Goal: Task Accomplishment & Management: Use online tool/utility

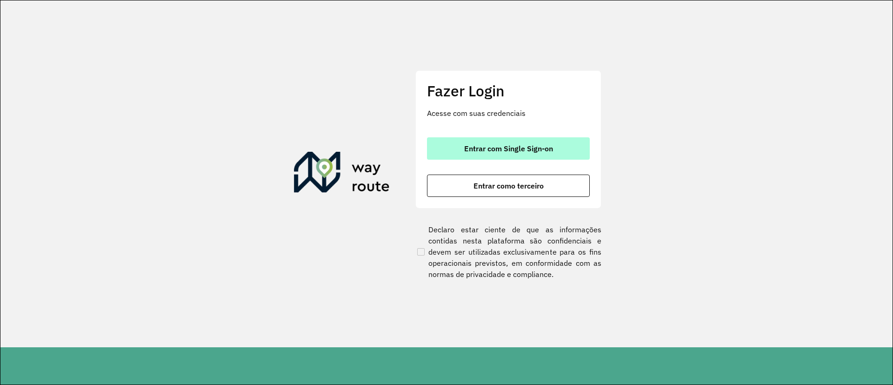
click at [478, 150] on span "Entrar com Single Sign-on" at bounding box center [508, 148] width 89 height 7
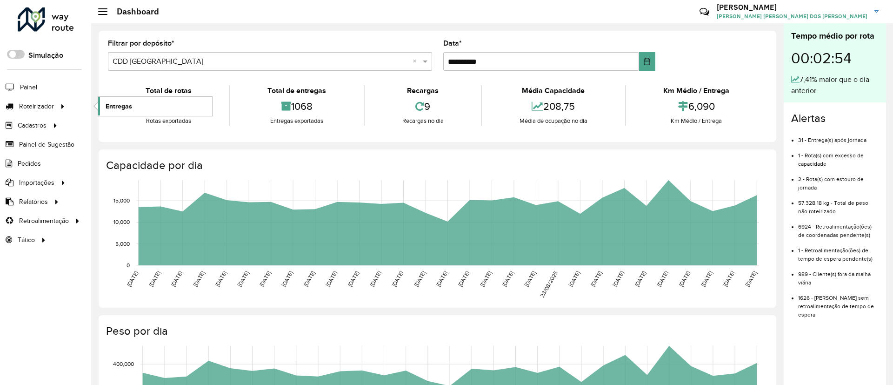
click at [130, 111] on link "Entregas" at bounding box center [155, 106] width 114 height 19
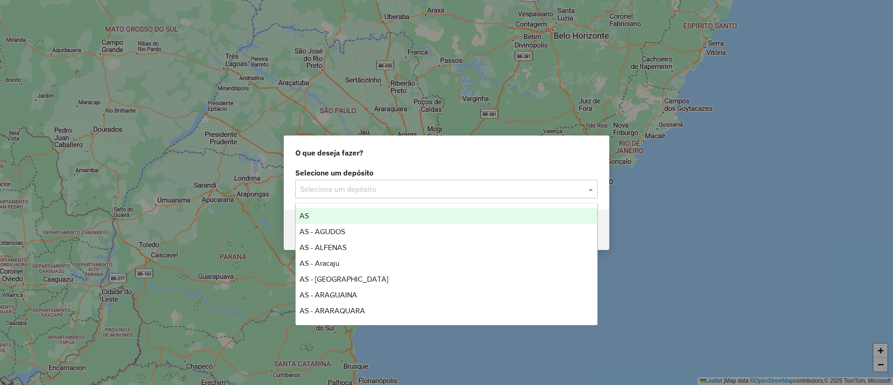
click at [315, 187] on input "text" at bounding box center [437, 189] width 275 height 11
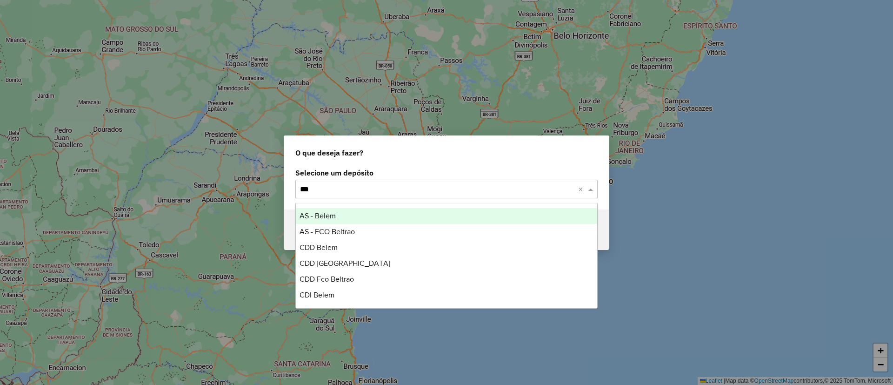
type input "****"
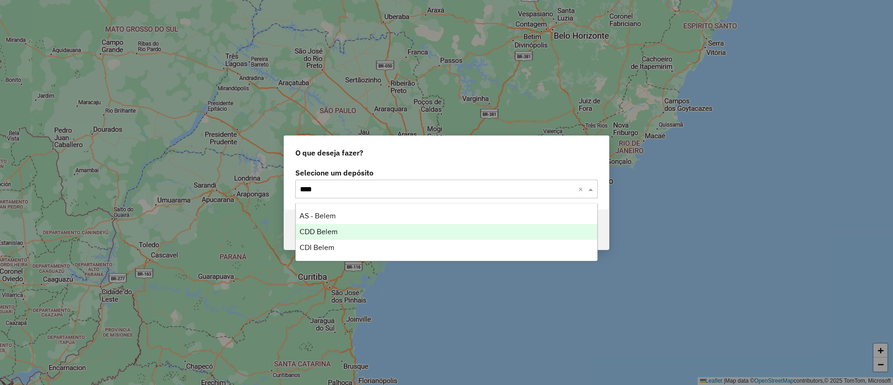
click at [320, 235] on div "CDD Belem" at bounding box center [447, 232] width 302 height 16
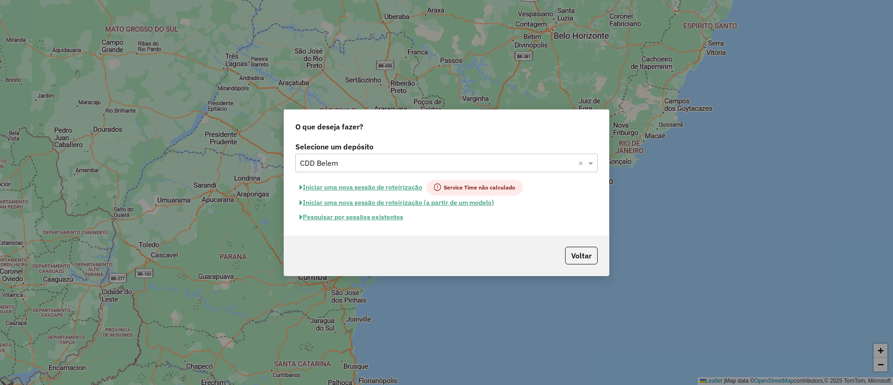
click at [384, 220] on button "Pesquisar por sessões existentes" at bounding box center [351, 217] width 112 height 14
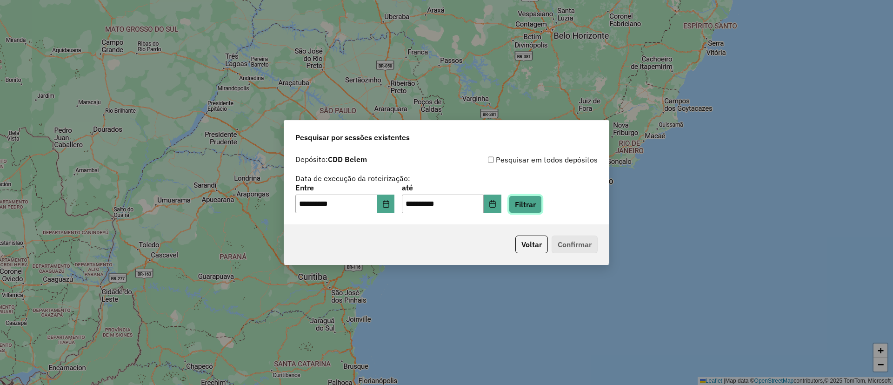
click at [535, 199] on button "Filtrar" at bounding box center [525, 204] width 33 height 18
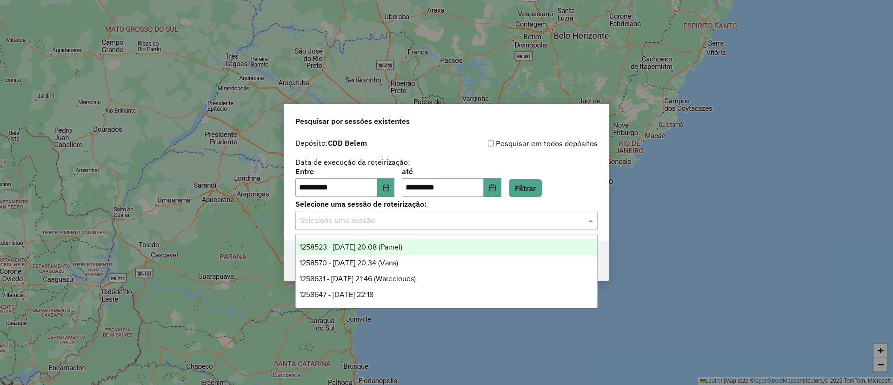
click at [547, 222] on input "text" at bounding box center [437, 220] width 275 height 11
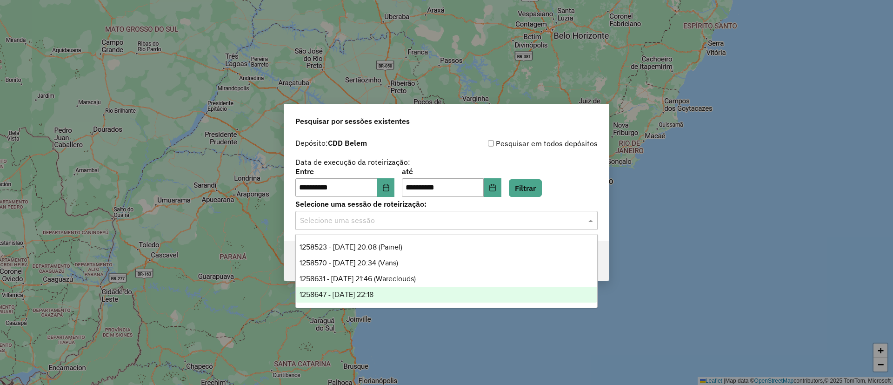
click at [416, 293] on div "1258647 - 03/09/2025 22:18" at bounding box center [447, 295] width 302 height 16
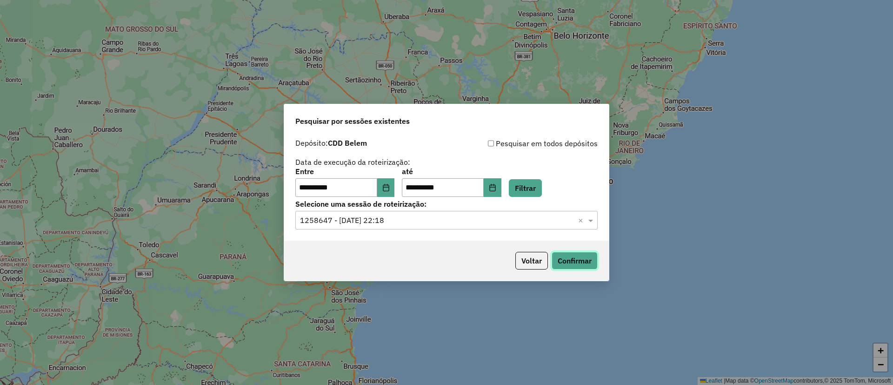
click at [567, 256] on button "Confirmar" at bounding box center [575, 261] width 46 height 18
click at [373, 225] on input "text" at bounding box center [437, 220] width 275 height 11
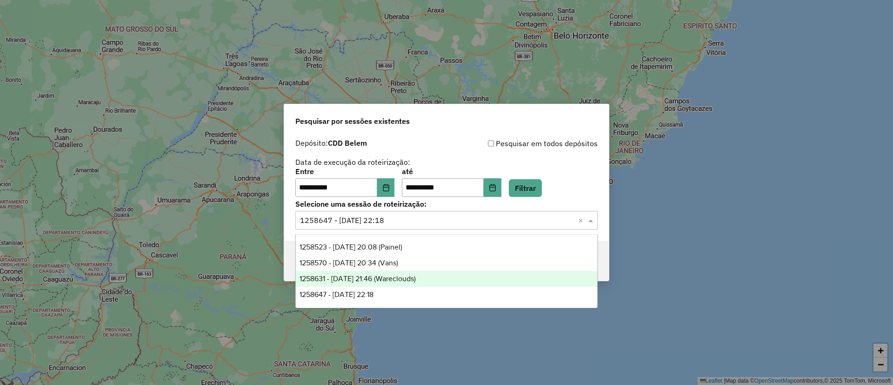
click at [395, 275] on span "1258631 - 03/09/2025 21:46 (Wareclouds)" at bounding box center [358, 279] width 116 height 8
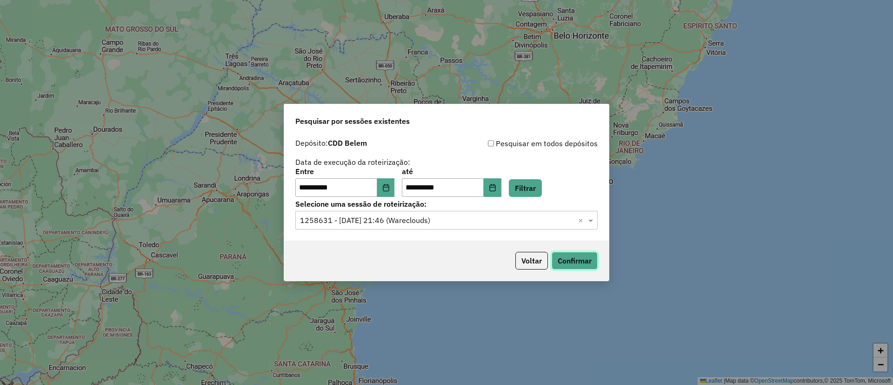
click at [566, 256] on button "Confirmar" at bounding box center [575, 261] width 46 height 18
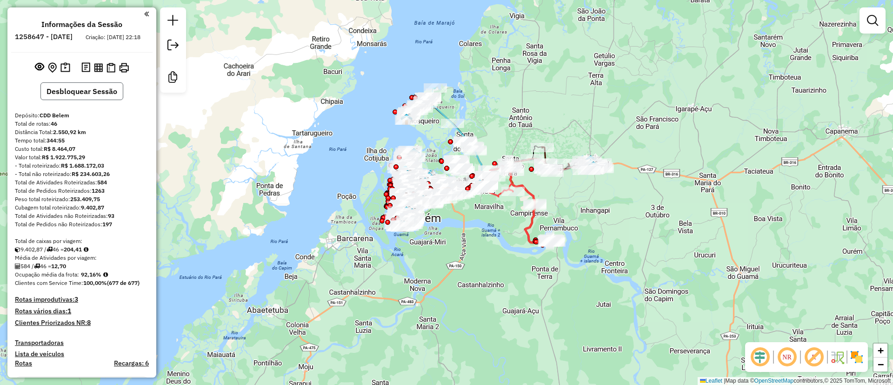
click at [76, 97] on button "Desbloquear Sessão" at bounding box center [81, 91] width 83 height 18
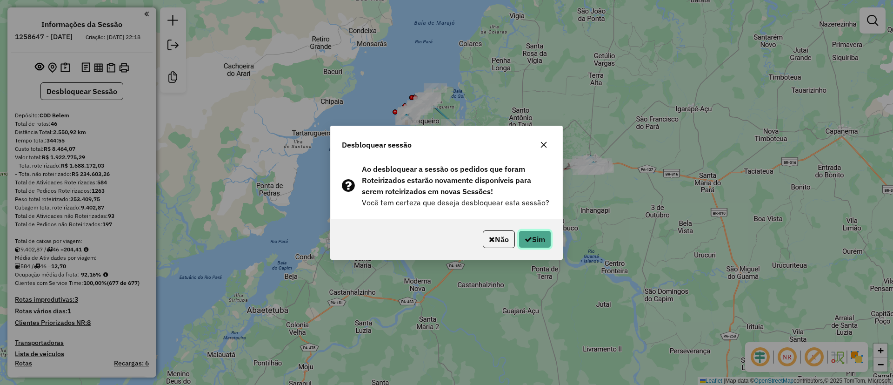
click at [531, 235] on button "Sim" at bounding box center [535, 239] width 33 height 18
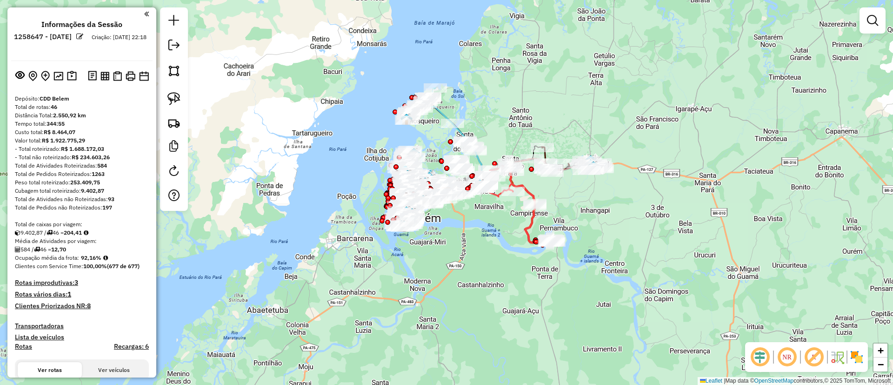
click at [818, 359] on em at bounding box center [814, 357] width 22 height 22
click at [862, 359] on img at bounding box center [857, 356] width 15 height 15
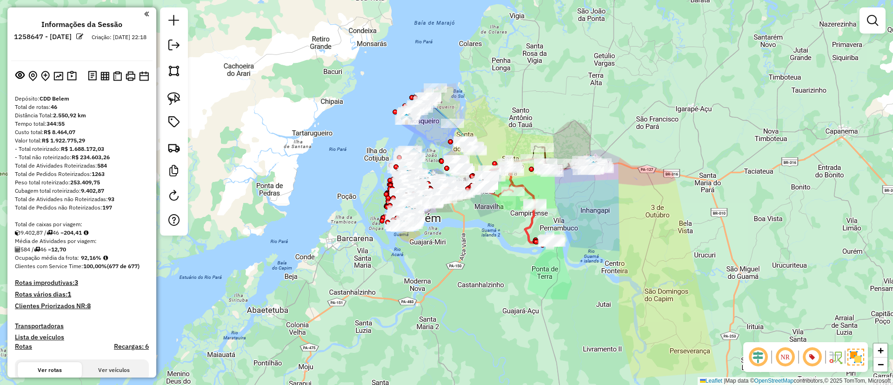
scroll to position [70, 0]
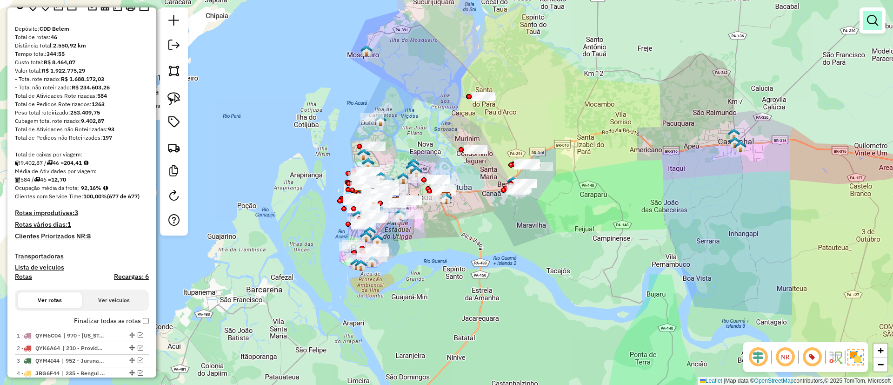
click at [868, 17] on em at bounding box center [872, 20] width 11 height 11
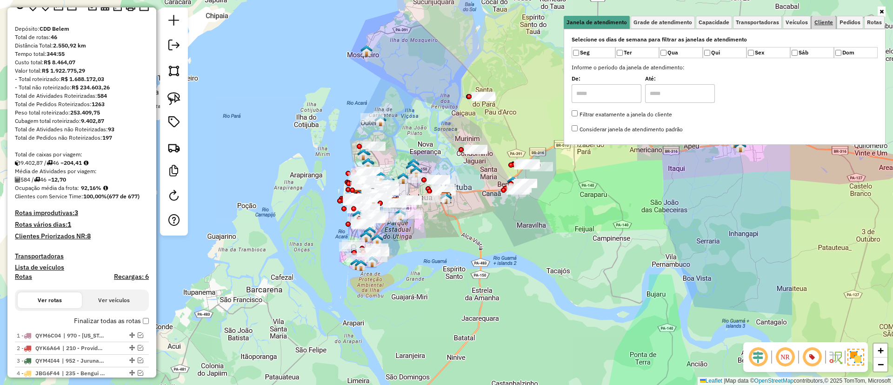
click at [822, 24] on span "Cliente" at bounding box center [824, 23] width 19 height 6
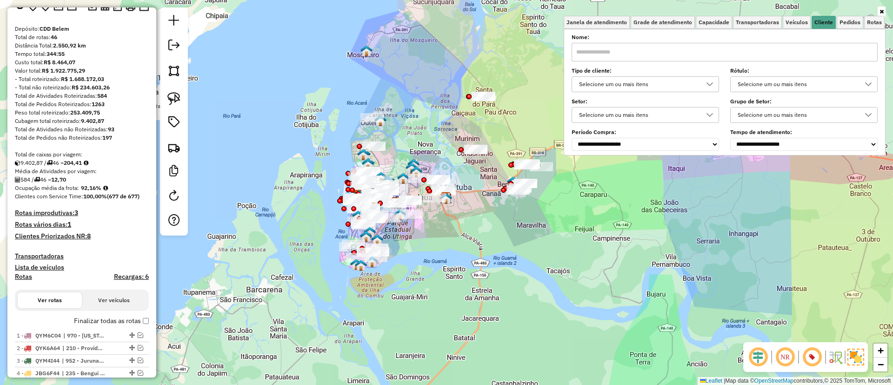
click at [620, 84] on div "Selecione um ou mais itens" at bounding box center [638, 84] width 125 height 15
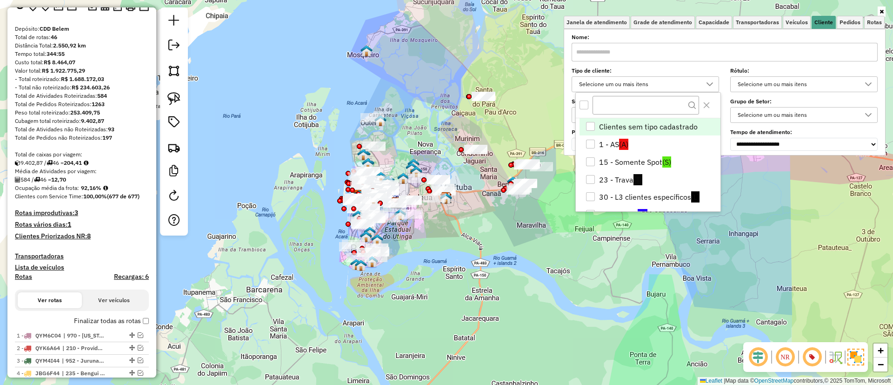
scroll to position [6, 32]
click at [643, 164] on li "15 - Somente Spot (S)" at bounding box center [650, 162] width 141 height 18
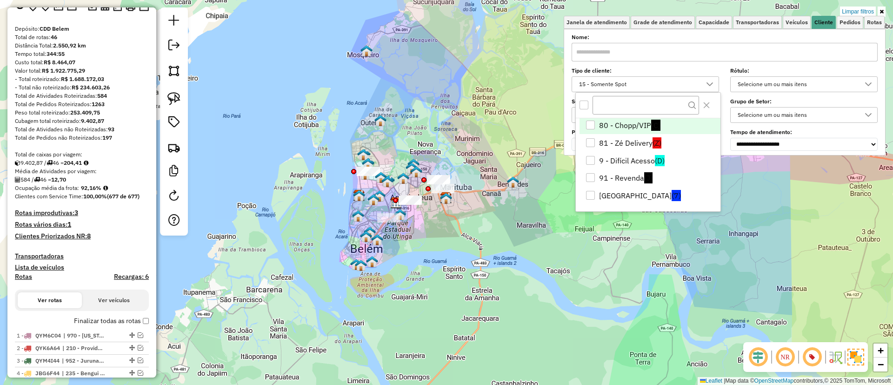
scroll to position [195, 0]
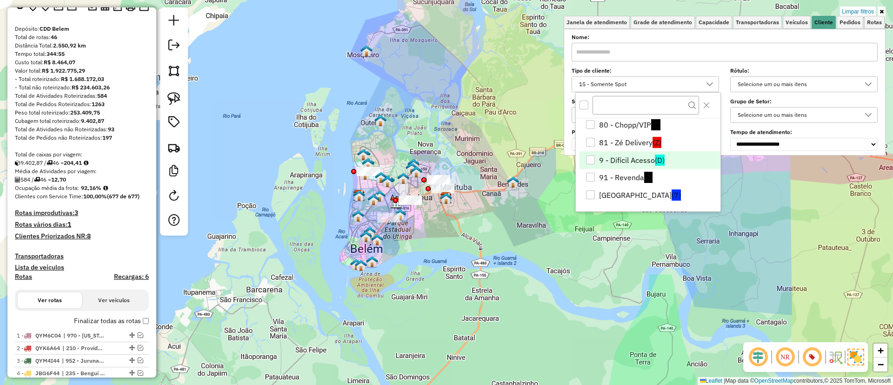
click at [622, 164] on li "9 - Difícil Acesso (D)" at bounding box center [650, 160] width 141 height 18
click at [620, 160] on li "9 - Difícil Acesso (D)" at bounding box center [650, 160] width 141 height 18
click at [180, 96] on img at bounding box center [174, 98] width 13 height 13
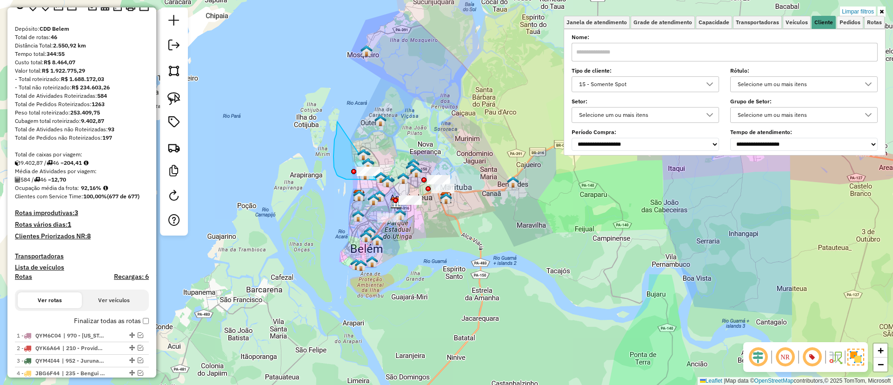
drag, startPoint x: 337, startPoint y: 121, endPoint x: 396, endPoint y: 171, distance: 77.0
click at [173, 98] on img at bounding box center [174, 98] width 13 height 13
drag, startPoint x: 377, startPoint y: 239, endPoint x: 422, endPoint y: 214, distance: 51.9
click at [175, 99] on img at bounding box center [174, 98] width 13 height 13
drag, startPoint x: 399, startPoint y: 185, endPoint x: 437, endPoint y: 212, distance: 46.5
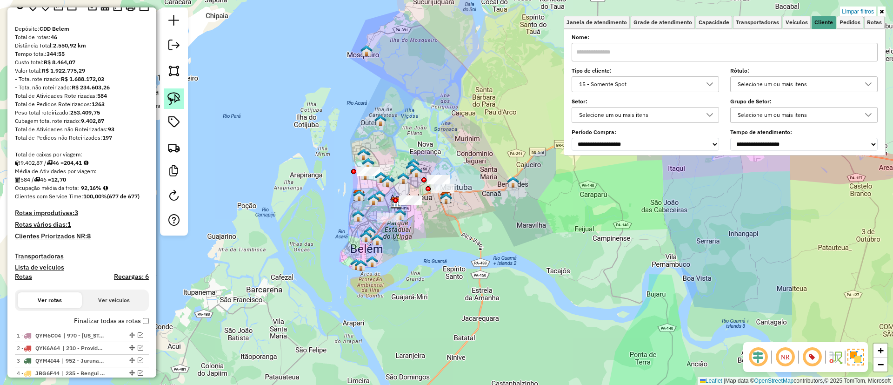
click at [174, 96] on img at bounding box center [174, 98] width 13 height 13
drag, startPoint x: 430, startPoint y: 143, endPoint x: 464, endPoint y: 174, distance: 45.5
click at [178, 98] on img at bounding box center [174, 98] width 13 height 13
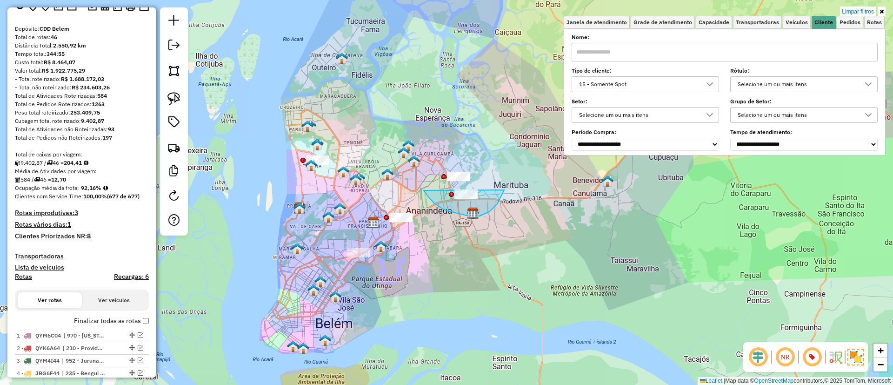
drag, startPoint x: 424, startPoint y: 190, endPoint x: 505, endPoint y: 188, distance: 81.0
click at [169, 96] on img at bounding box center [174, 98] width 13 height 13
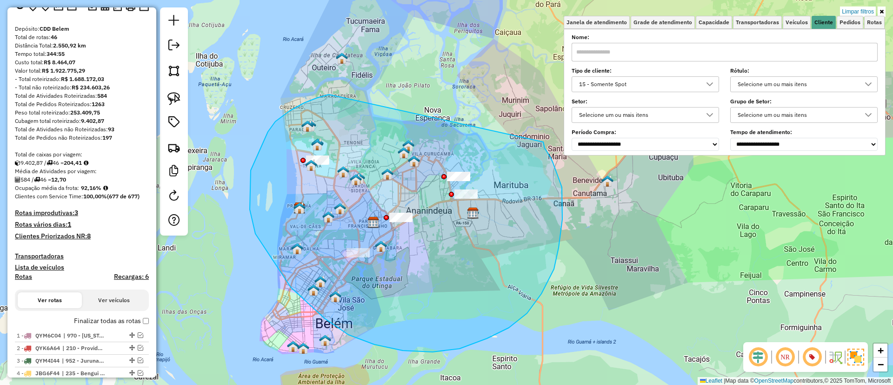
drag, startPoint x: 304, startPoint y: 103, endPoint x: 540, endPoint y: 133, distance: 237.8
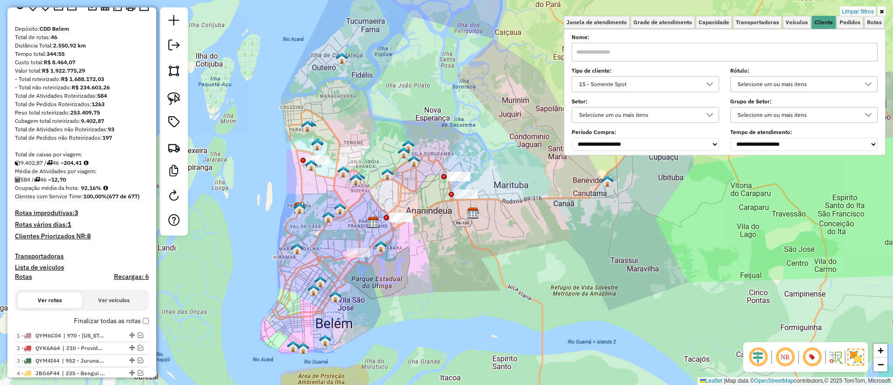
click at [605, 83] on div "15 - Somente Spot" at bounding box center [638, 84] width 125 height 15
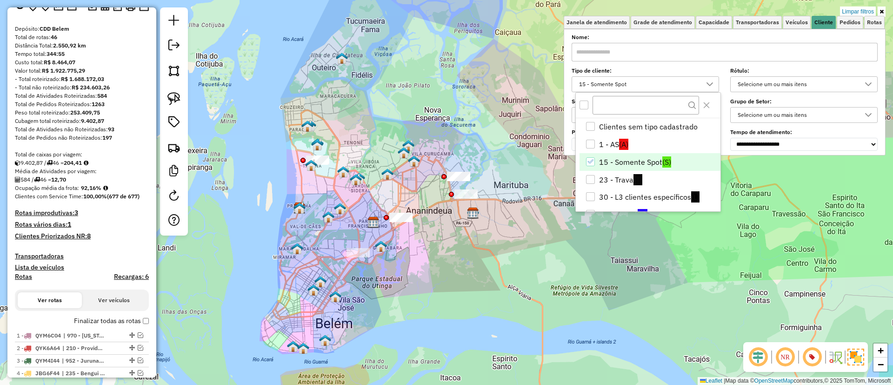
click at [627, 161] on li "15 - Somente Spot (S)" at bounding box center [650, 162] width 141 height 18
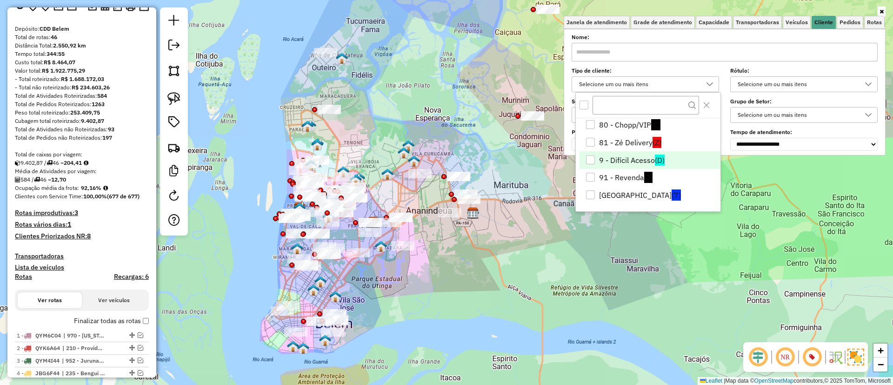
click at [627, 159] on li "9 - Difícil Acesso (D)" at bounding box center [650, 160] width 141 height 18
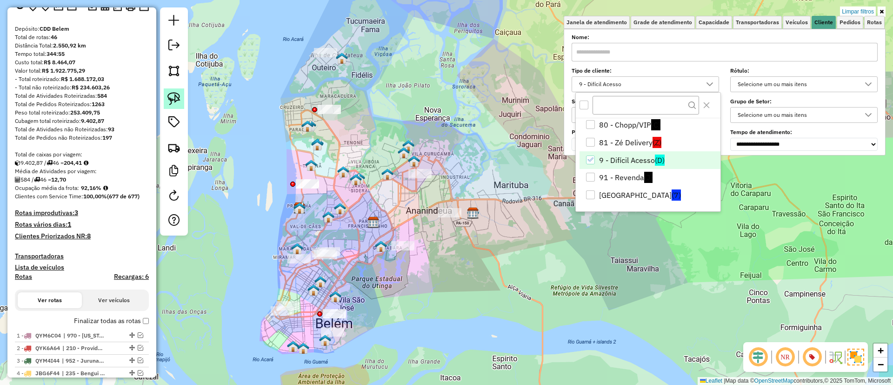
click at [174, 94] on img at bounding box center [174, 98] width 13 height 13
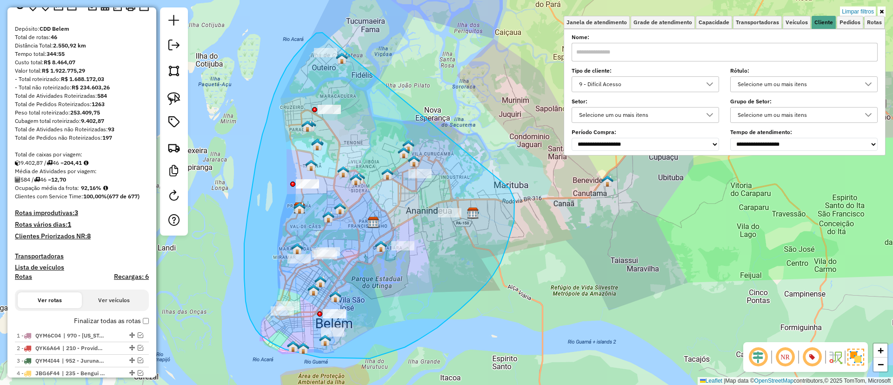
drag, startPoint x: 315, startPoint y: 34, endPoint x: 491, endPoint y: 145, distance: 207.4
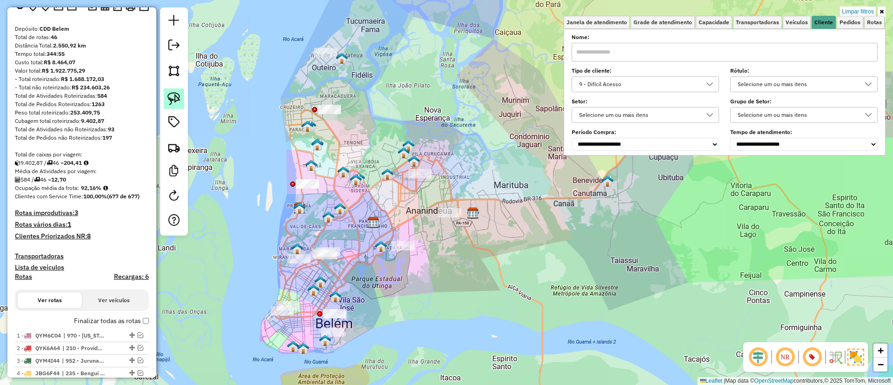
click at [174, 98] on img at bounding box center [174, 98] width 13 height 13
drag, startPoint x: 308, startPoint y: 18, endPoint x: 360, endPoint y: 45, distance: 58.5
click at [175, 97] on img at bounding box center [174, 98] width 13 height 13
drag, startPoint x: 276, startPoint y: 87, endPoint x: 386, endPoint y: 98, distance: 110.4
click at [174, 100] on img at bounding box center [174, 98] width 13 height 13
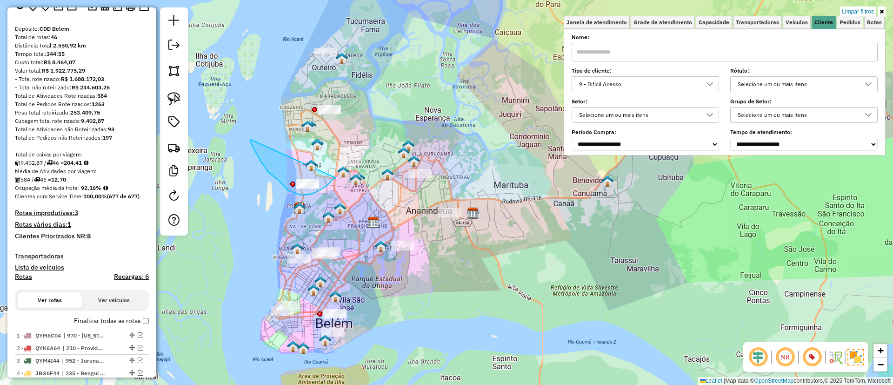
drag, startPoint x: 261, startPoint y: 162, endPoint x: 336, endPoint y: 178, distance: 76.0
click at [176, 100] on img at bounding box center [174, 98] width 13 height 13
drag, startPoint x: 284, startPoint y: 244, endPoint x: 316, endPoint y: 265, distance: 37.7
click at [176, 94] on img at bounding box center [174, 98] width 13 height 13
drag, startPoint x: 261, startPoint y: 284, endPoint x: 272, endPoint y: 331, distance: 48.2
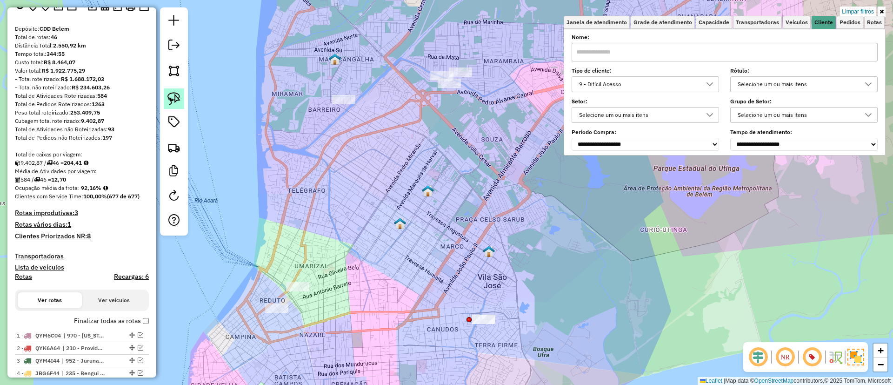
click at [173, 89] on link at bounding box center [174, 98] width 20 height 20
drag, startPoint x: 236, startPoint y: 250, endPoint x: 343, endPoint y: 296, distance: 116.5
click at [172, 95] on img at bounding box center [174, 98] width 13 height 13
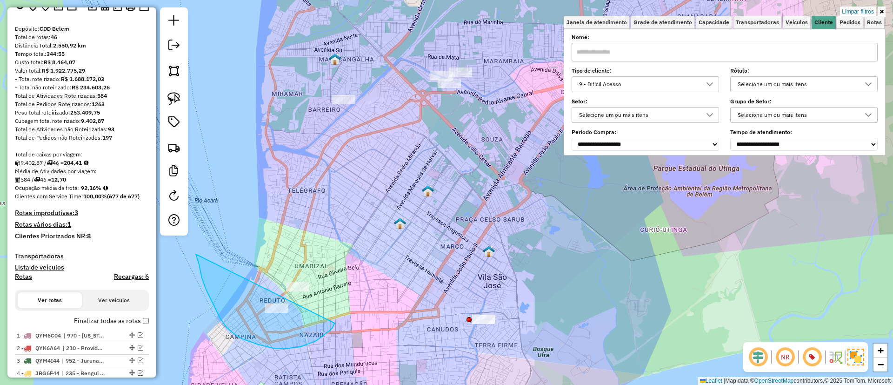
drag, startPoint x: 199, startPoint y: 262, endPoint x: 335, endPoint y: 323, distance: 149.6
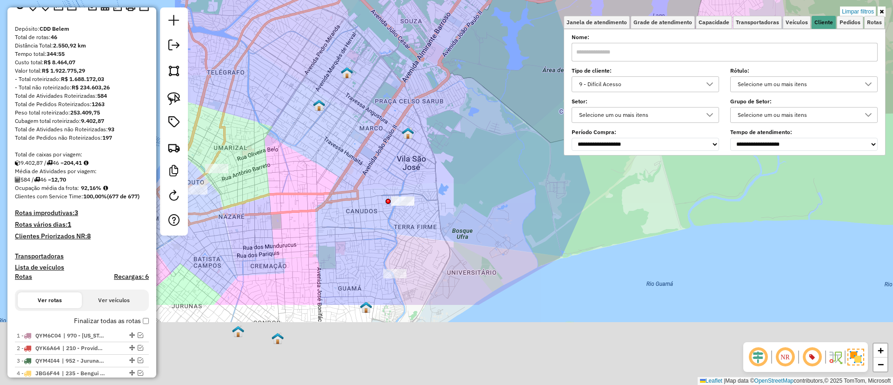
drag, startPoint x: 363, startPoint y: 172, endPoint x: 312, endPoint y: 91, distance: 96.0
click at [312, 91] on div "Limpar filtros Janela de atendimento Grade de atendimento Capacidade Transporta…" at bounding box center [446, 192] width 893 height 385
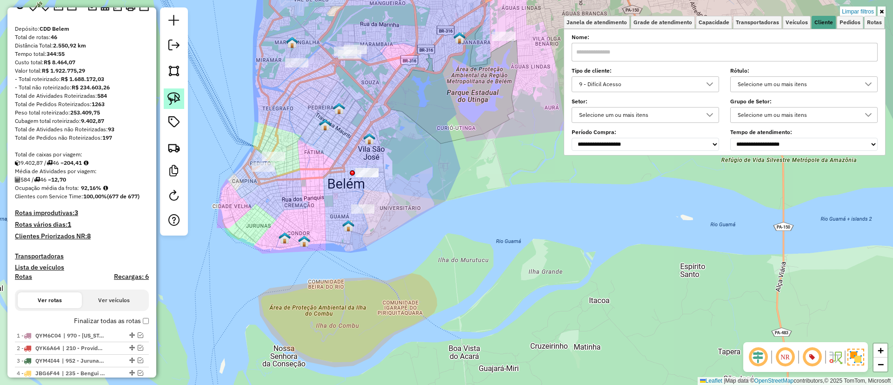
click at [174, 95] on img at bounding box center [174, 98] width 13 height 13
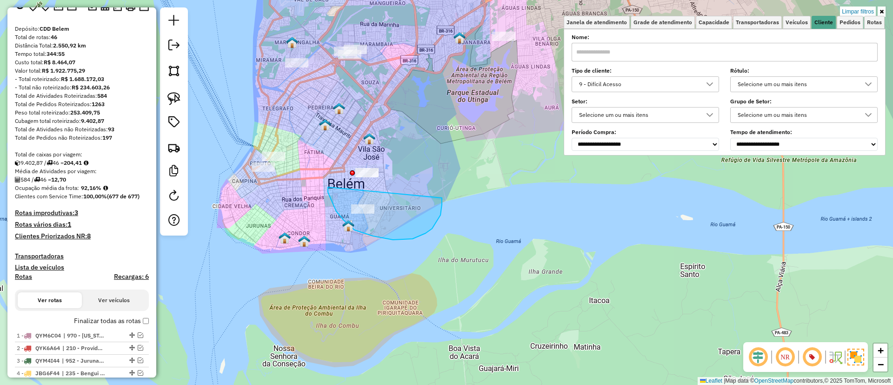
drag, startPoint x: 328, startPoint y: 187, endPoint x: 442, endPoint y: 195, distance: 113.8
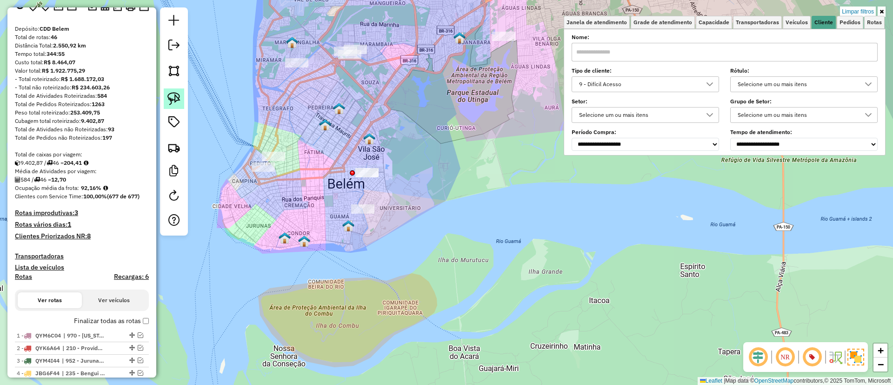
click at [171, 95] on img at bounding box center [174, 98] width 13 height 13
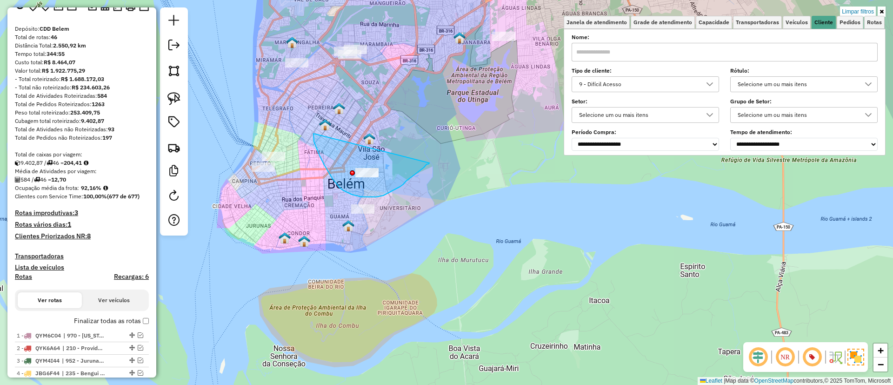
drag, startPoint x: 314, startPoint y: 137, endPoint x: 429, endPoint y: 163, distance: 118.8
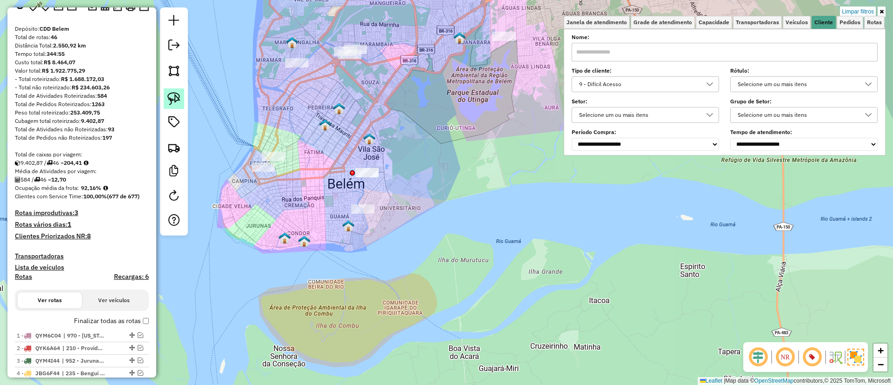
click at [175, 97] on img at bounding box center [174, 98] width 13 height 13
drag, startPoint x: 339, startPoint y: 140, endPoint x: 405, endPoint y: 174, distance: 74.5
click at [177, 97] on img at bounding box center [174, 98] width 13 height 13
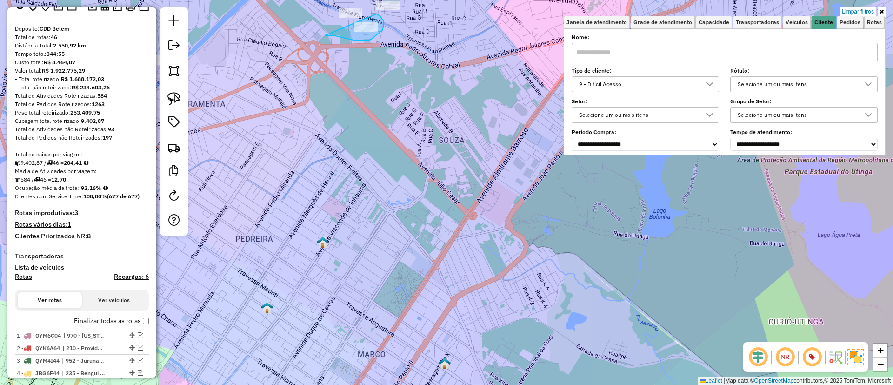
drag, startPoint x: 326, startPoint y: 35, endPoint x: 375, endPoint y: 13, distance: 53.5
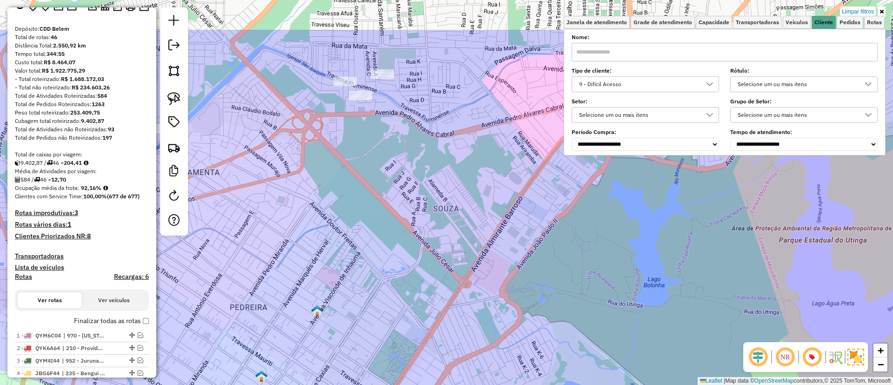
drag, startPoint x: 318, startPoint y: 65, endPoint x: 311, endPoint y: 149, distance: 84.5
click at [311, 149] on div "Limpar filtros Janela de atendimento Grade de atendimento Capacidade Transporta…" at bounding box center [446, 192] width 893 height 385
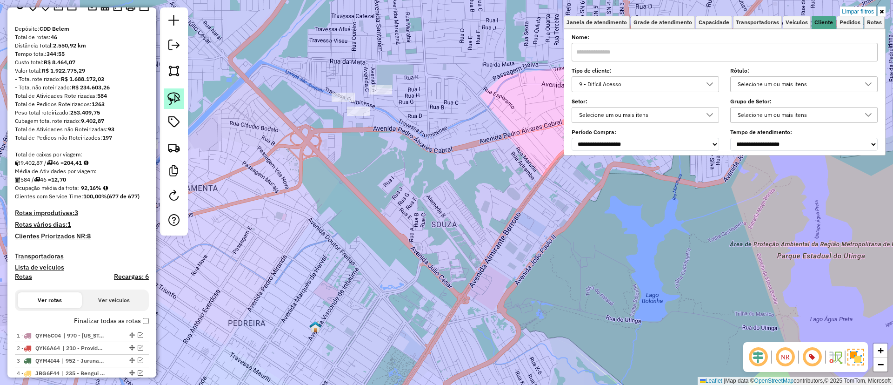
click at [176, 95] on img at bounding box center [174, 98] width 13 height 13
drag, startPoint x: 293, startPoint y: 74, endPoint x: 367, endPoint y: 89, distance: 75.1
click at [176, 97] on img at bounding box center [174, 98] width 13 height 13
drag, startPoint x: 344, startPoint y: 58, endPoint x: 432, endPoint y: 96, distance: 95.9
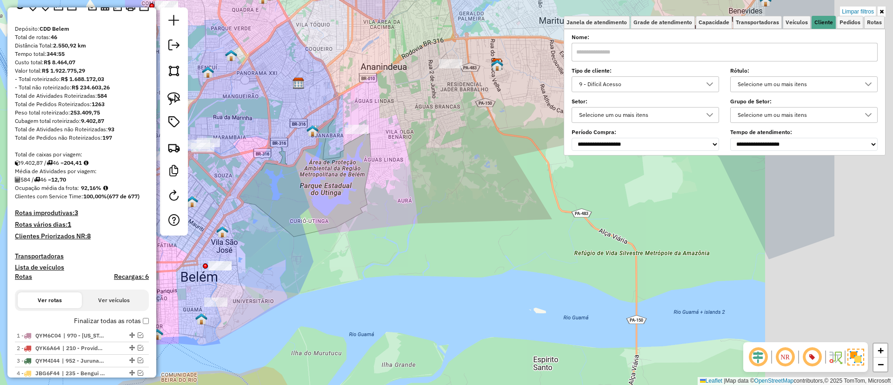
drag, startPoint x: 378, startPoint y: 121, endPoint x: 218, endPoint y: 122, distance: 160.1
click at [230, 126] on div "Limpar filtros Janela de atendimento Grade de atendimento Capacidade Transporta…" at bounding box center [446, 192] width 893 height 385
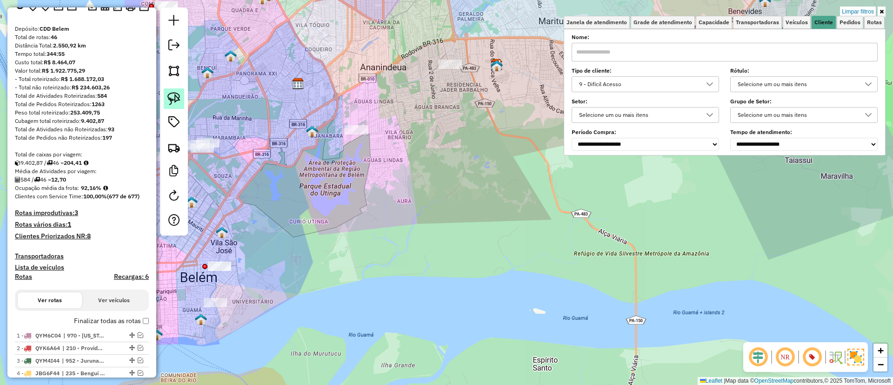
click at [181, 102] on link at bounding box center [174, 98] width 20 height 20
drag, startPoint x: 322, startPoint y: 100, endPoint x: 396, endPoint y: 134, distance: 81.2
drag, startPoint x: 174, startPoint y: 98, endPoint x: 200, endPoint y: 104, distance: 26.9
click at [173, 99] on img at bounding box center [174, 98] width 13 height 13
drag, startPoint x: 421, startPoint y: 57, endPoint x: 481, endPoint y: 51, distance: 60.8
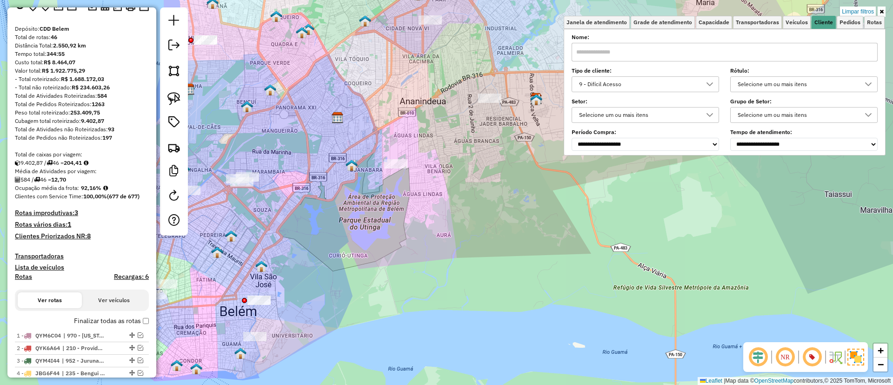
drag, startPoint x: 283, startPoint y: 120, endPoint x: 324, endPoint y: 140, distance: 45.4
click at [324, 140] on div "Limpar filtros Janela de atendimento Grade de atendimento Capacidade Transporta…" at bounding box center [446, 192] width 893 height 385
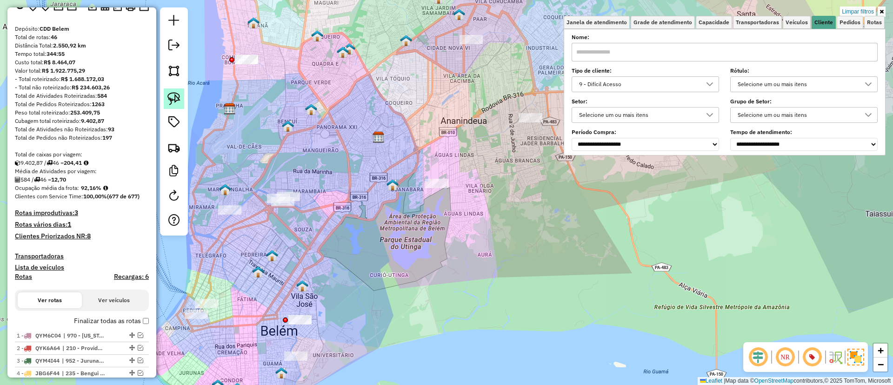
click at [171, 96] on img at bounding box center [174, 98] width 13 height 13
drag, startPoint x: 224, startPoint y: 15, endPoint x: 283, endPoint y: 80, distance: 87.3
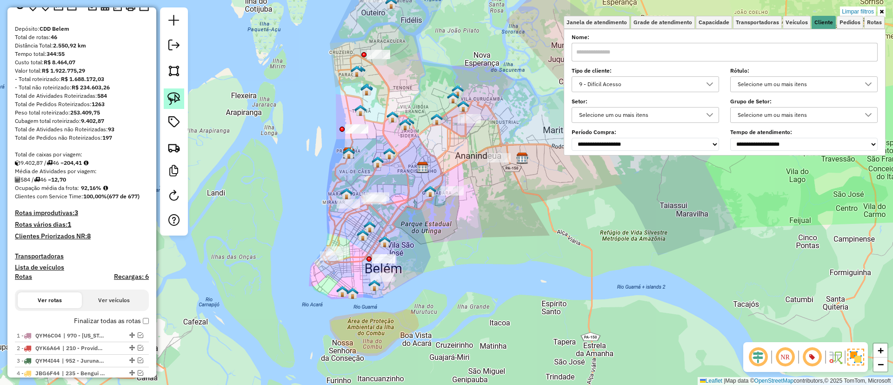
click at [180, 98] on link at bounding box center [174, 98] width 20 height 20
drag, startPoint x: 402, startPoint y: 154, endPoint x: 496, endPoint y: 187, distance: 100.2
drag, startPoint x: 170, startPoint y: 97, endPoint x: 264, endPoint y: 88, distance: 94.4
click at [171, 97] on img at bounding box center [174, 98] width 13 height 13
drag, startPoint x: 325, startPoint y: 58, endPoint x: 441, endPoint y: 33, distance: 118.9
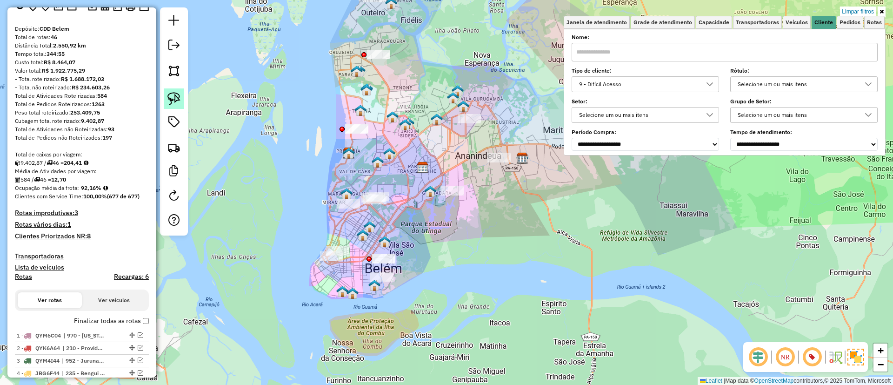
click at [172, 95] on img at bounding box center [174, 98] width 13 height 13
drag, startPoint x: 407, startPoint y: 134, endPoint x: 383, endPoint y: 167, distance: 40.0
click at [383, 167] on div "Limpar filtros Janela de atendimento Grade de atendimento Capacidade Transporta…" at bounding box center [446, 192] width 893 height 385
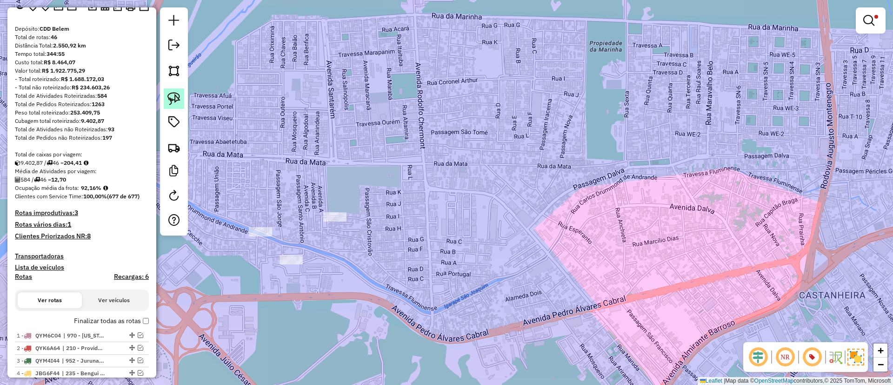
click at [174, 102] on img at bounding box center [174, 98] width 13 height 13
drag, startPoint x: 233, startPoint y: 260, endPoint x: 344, endPoint y: 248, distance: 111.9
click at [176, 97] on img at bounding box center [174, 98] width 13 height 13
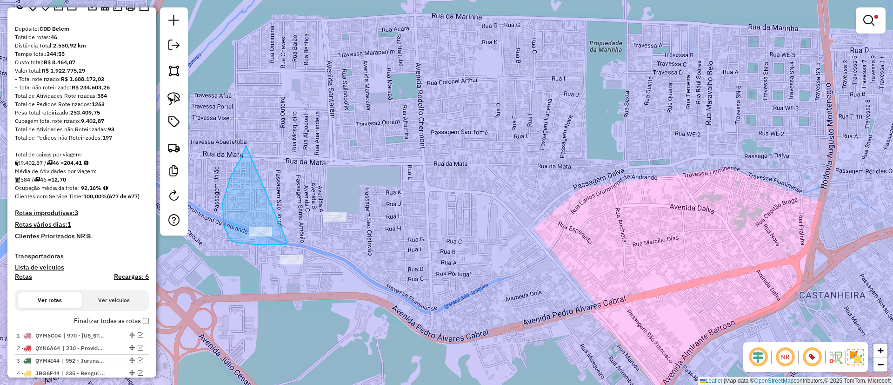
drag, startPoint x: 240, startPoint y: 160, endPoint x: 297, endPoint y: 236, distance: 95.1
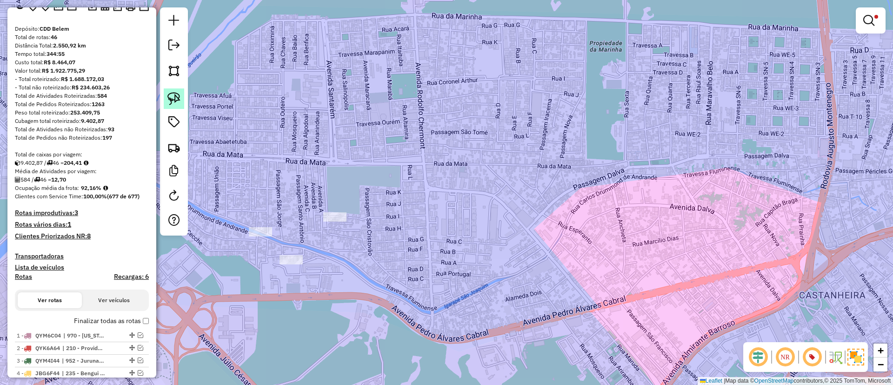
click at [173, 98] on img at bounding box center [174, 98] width 13 height 13
drag, startPoint x: 295, startPoint y: 166, endPoint x: 376, endPoint y: 234, distance: 105.7
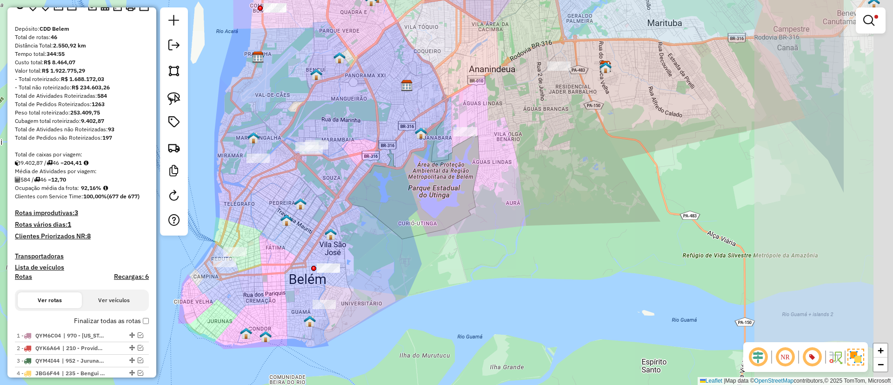
drag, startPoint x: 516, startPoint y: 200, endPoint x: 349, endPoint y: 147, distance: 176.0
click at [349, 147] on div "Limpar filtros Janela de atendimento Grade de atendimento Capacidade Transporta…" at bounding box center [446, 192] width 893 height 385
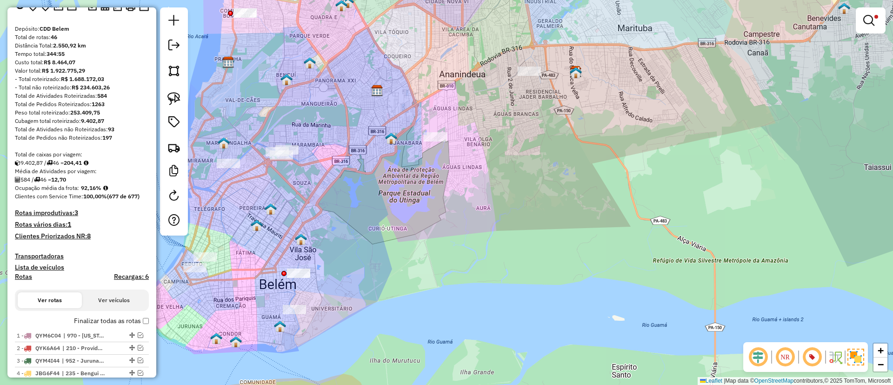
drag, startPoint x: 351, startPoint y: 97, endPoint x: 333, endPoint y: 163, distance: 68.1
click at [333, 163] on div "Limpar filtros Janela de atendimento Grade de atendimento Capacidade Transporta…" at bounding box center [446, 192] width 893 height 385
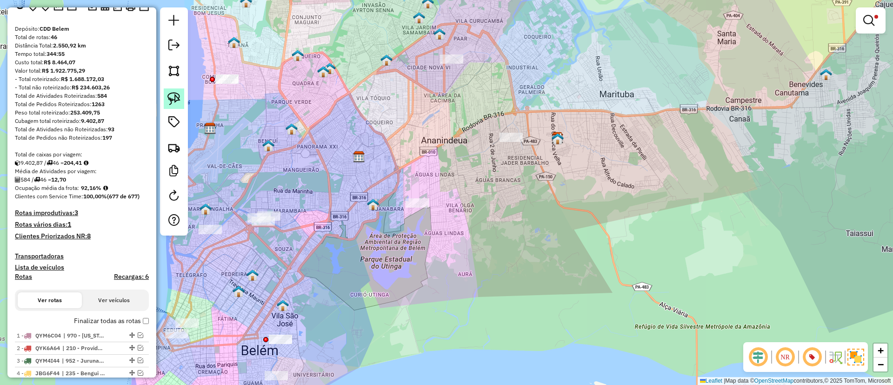
click at [177, 97] on img at bounding box center [174, 98] width 13 height 13
drag, startPoint x: 415, startPoint y: 66, endPoint x: 475, endPoint y: 23, distance: 73.1
click at [170, 97] on img at bounding box center [174, 98] width 13 height 13
drag, startPoint x: 483, startPoint y: 108, endPoint x: 571, endPoint y: 111, distance: 88.0
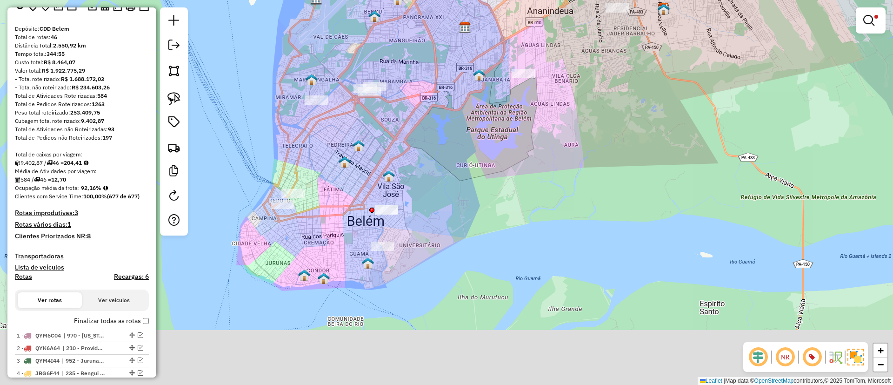
drag, startPoint x: 277, startPoint y: 198, endPoint x: 389, endPoint y: 60, distance: 177.7
click at [389, 60] on div "Limpar filtros Janela de atendimento Grade de atendimento Capacidade Transporta…" at bounding box center [446, 192] width 893 height 385
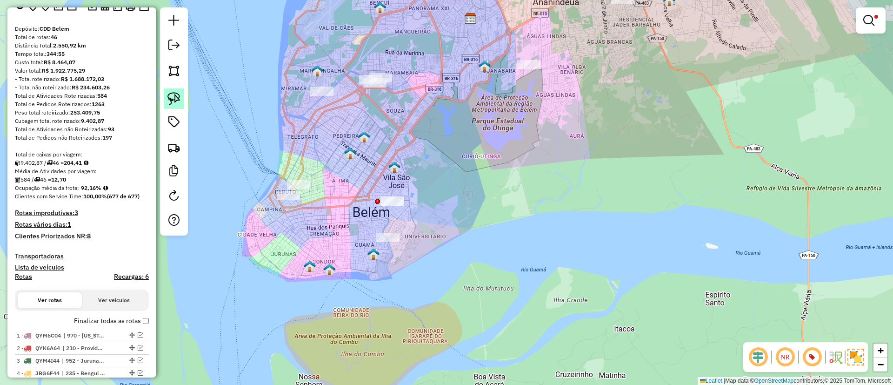
click at [175, 91] on link at bounding box center [174, 98] width 20 height 20
drag, startPoint x: 364, startPoint y: 232, endPoint x: 439, endPoint y: 237, distance: 74.7
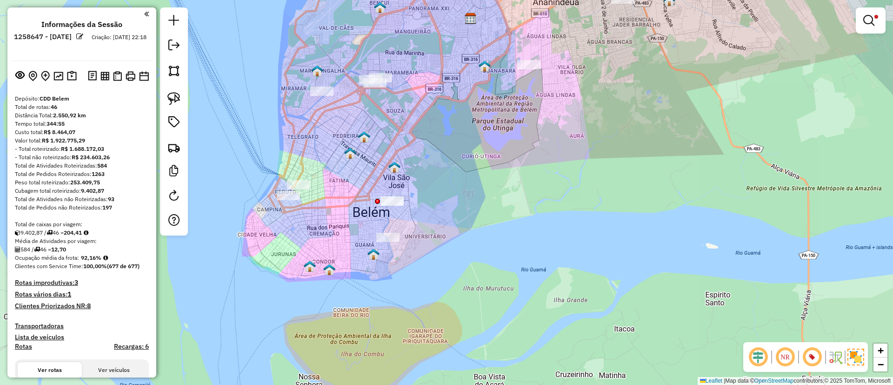
scroll to position [70, 0]
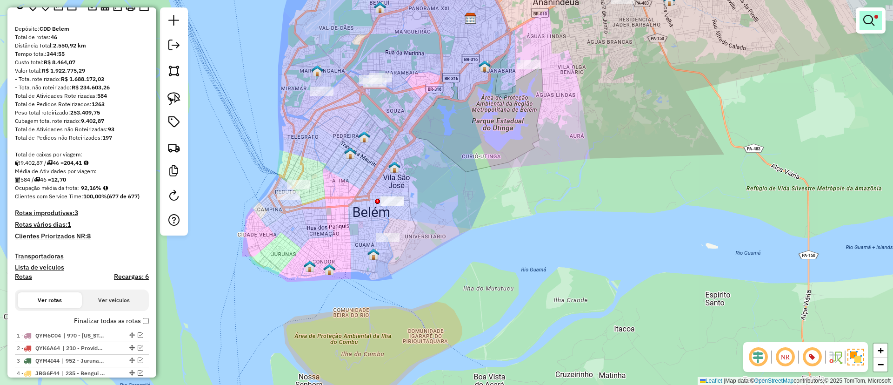
click at [870, 21] on em at bounding box center [869, 20] width 11 height 11
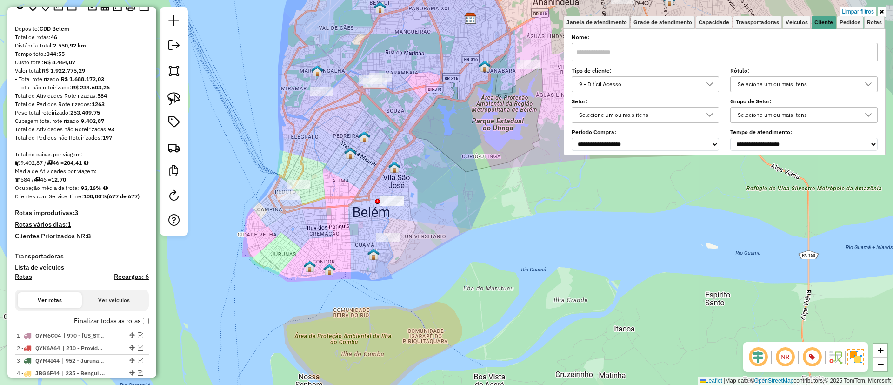
click at [864, 10] on link "Limpar filtros" at bounding box center [858, 12] width 36 height 10
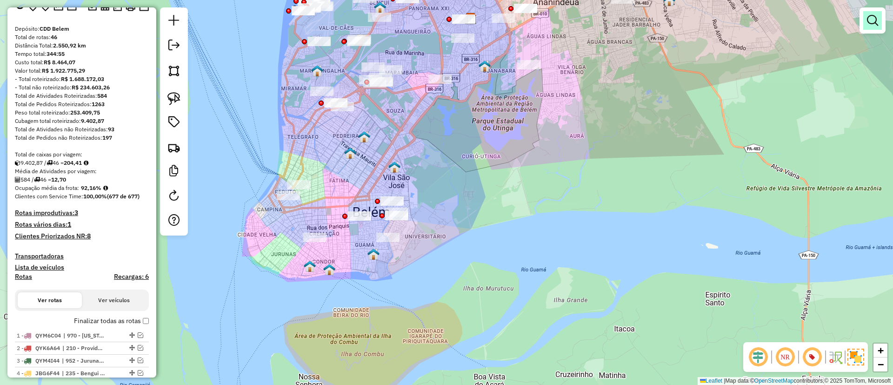
click at [871, 23] on em at bounding box center [872, 20] width 11 height 11
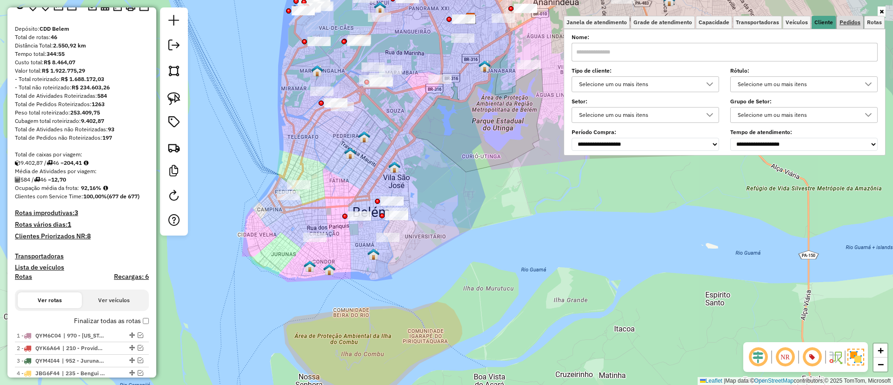
click at [845, 22] on span "Pedidos" at bounding box center [850, 23] width 21 height 6
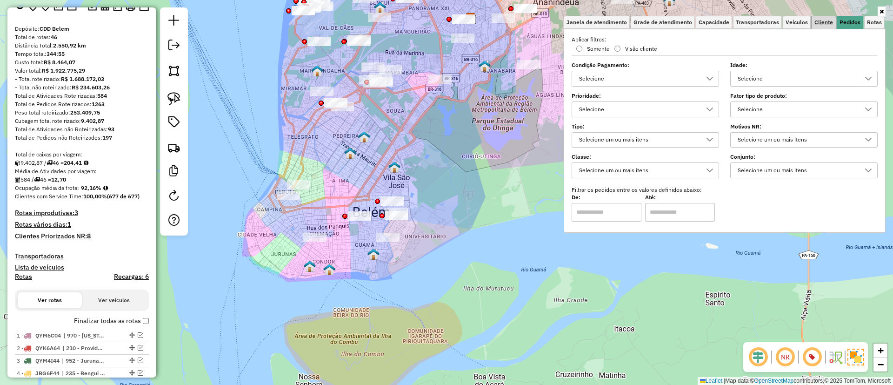
click at [821, 17] on link "Cliente" at bounding box center [824, 22] width 24 height 13
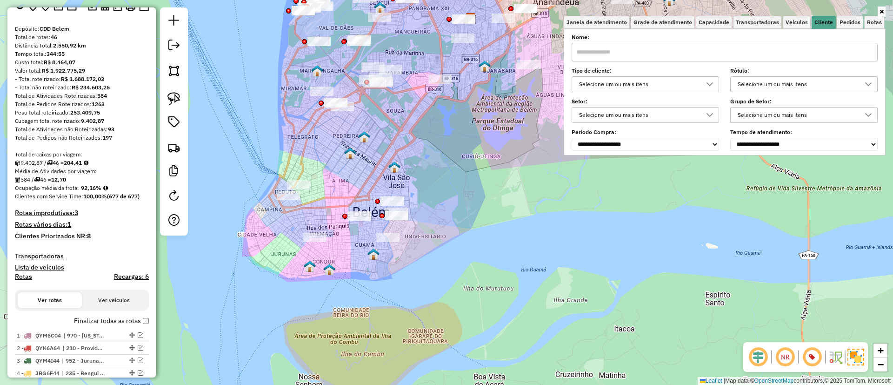
click at [637, 83] on div "Selecione um ou mais itens" at bounding box center [638, 84] width 125 height 15
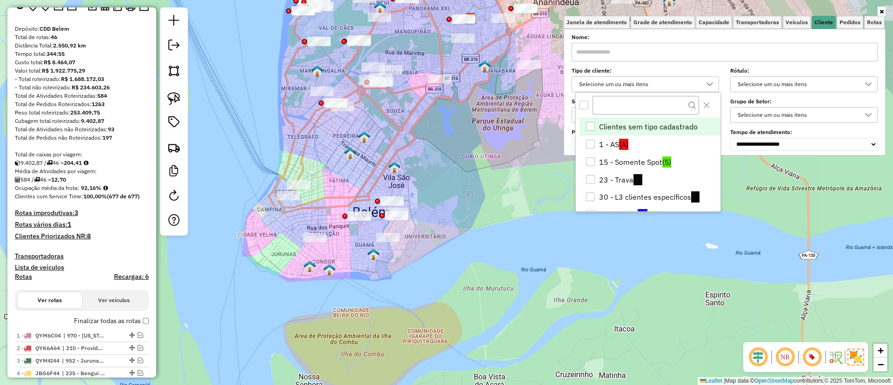
click at [591, 127] on div "Clientes sem tipo cadastrado" at bounding box center [590, 126] width 9 height 9
click at [592, 127] on icon "Clientes sem tipo cadastrado" at bounding box center [590, 126] width 7 height 7
click at [591, 126] on div "Clientes sem tipo cadastrado" at bounding box center [590, 126] width 9 height 9
click at [467, 162] on div "Limpar filtros Janela de atendimento Grade de atendimento Capacidade Transporta…" at bounding box center [446, 192] width 893 height 385
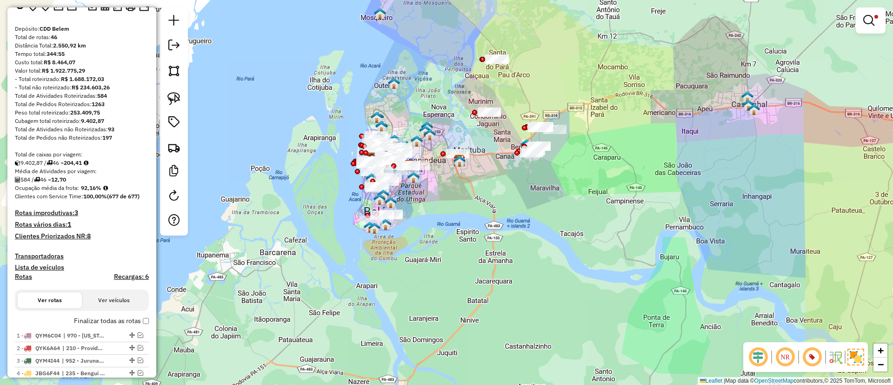
drag, startPoint x: 504, startPoint y: 181, endPoint x: 437, endPoint y: 216, distance: 75.8
click at [437, 216] on div "Limpar filtros Janela de atendimento Grade de atendimento Capacidade Transporta…" at bounding box center [446, 192] width 893 height 385
click at [174, 94] on img at bounding box center [174, 98] width 13 height 13
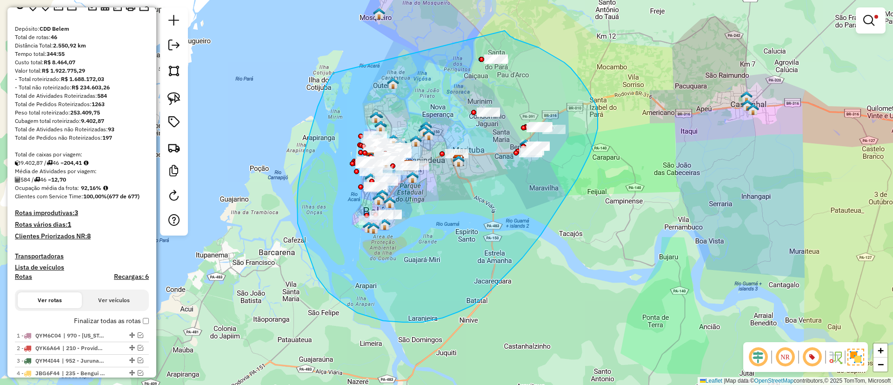
drag, startPoint x: 304, startPoint y: 154, endPoint x: 504, endPoint y: 31, distance: 235.7
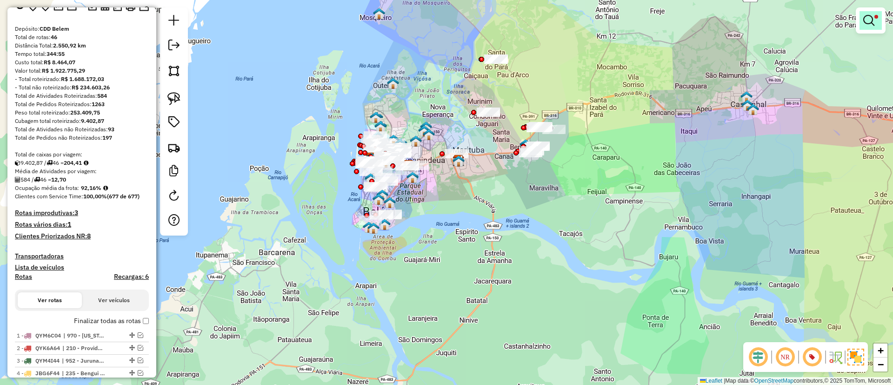
click at [871, 19] on em at bounding box center [869, 20] width 11 height 11
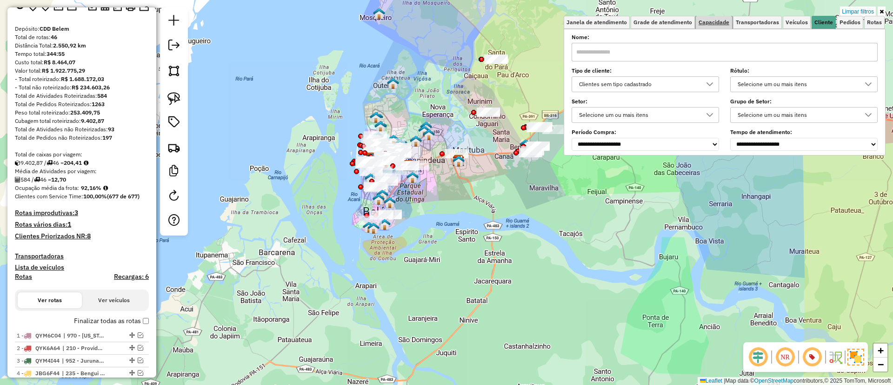
click at [708, 22] on span "Capacidade" at bounding box center [714, 23] width 31 height 6
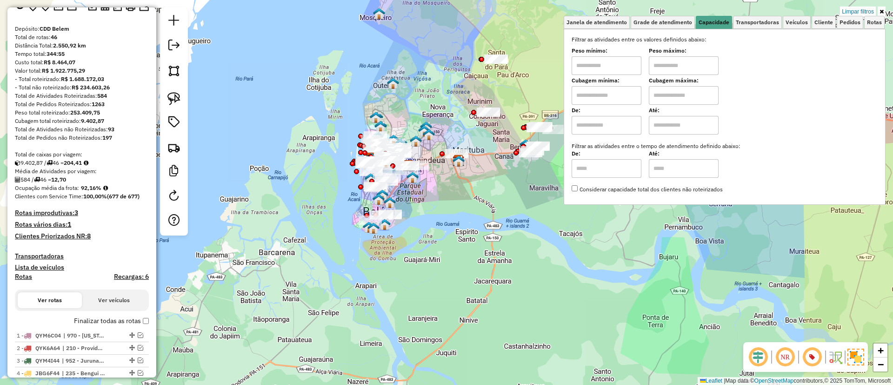
click at [621, 98] on input "text" at bounding box center [607, 95] width 70 height 19
type input "****"
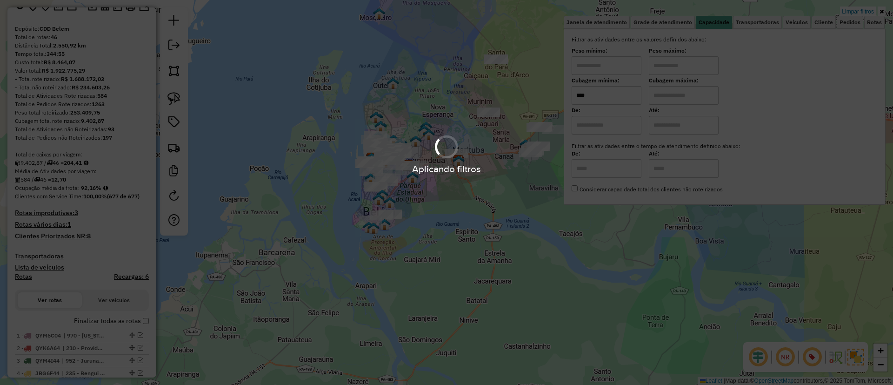
click at [675, 98] on hb-app "Aplicando filtros Pop-up bloqueado! Seu navegador bloqueou automáticamente a ab…" at bounding box center [446, 192] width 893 height 385
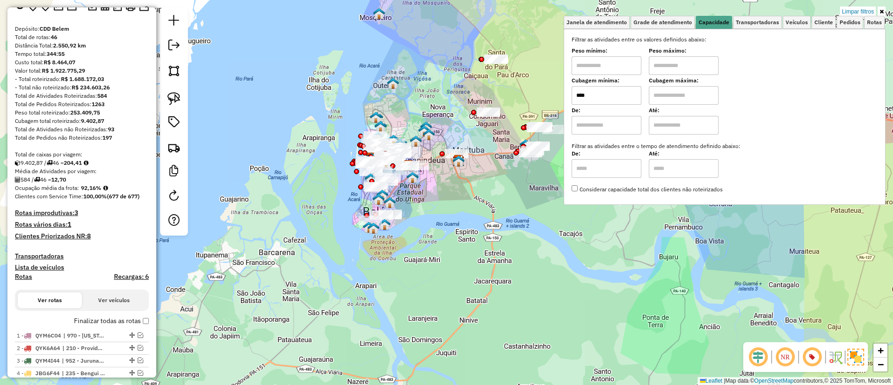
type input "****"
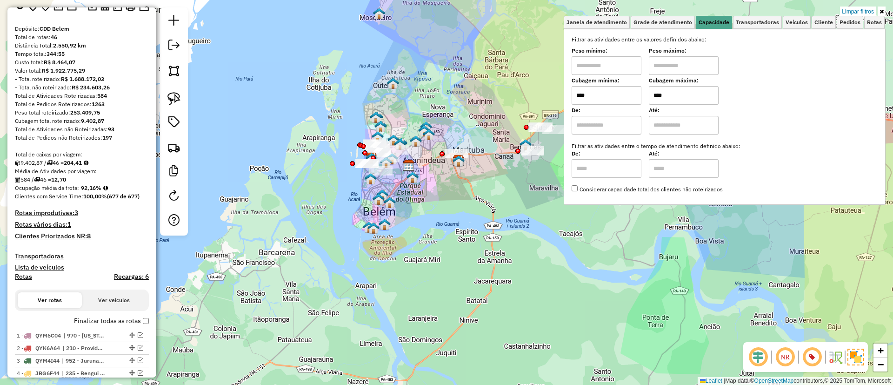
click at [434, 221] on div "Limpar filtros Janela de atendimento Grade de atendimento Capacidade Transporta…" at bounding box center [446, 192] width 893 height 385
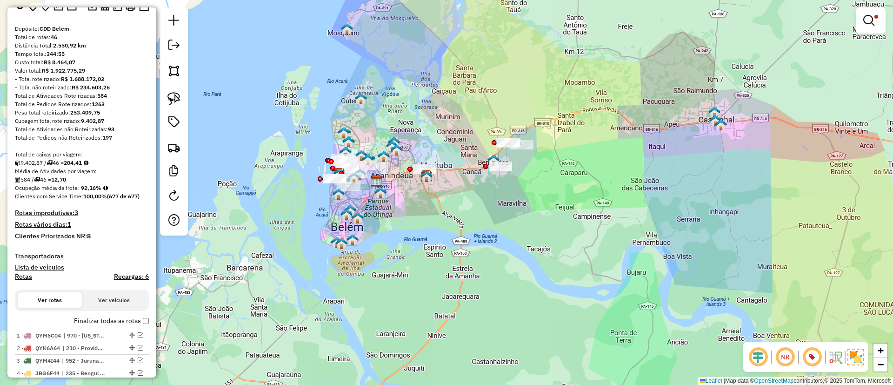
drag, startPoint x: 398, startPoint y: 201, endPoint x: 365, endPoint y: 216, distance: 36.0
click at [365, 216] on div "Limpar filtros Janela de atendimento Grade de atendimento Capacidade Transporta…" at bounding box center [446, 192] width 893 height 385
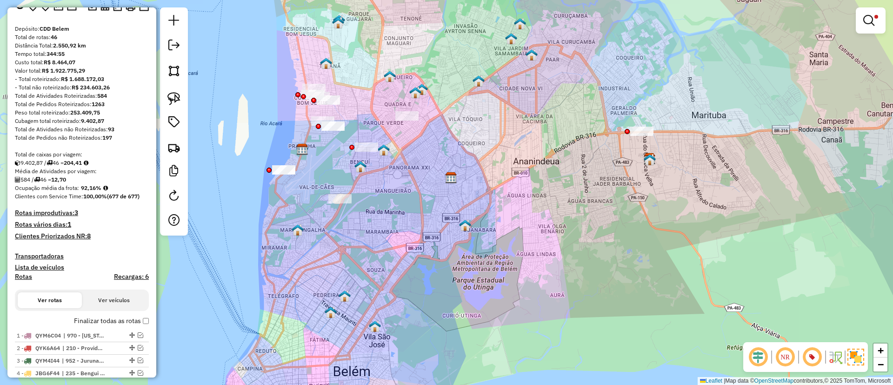
drag, startPoint x: 244, startPoint y: 118, endPoint x: 268, endPoint y: 126, distance: 24.7
click at [268, 126] on div "Limpar filtros Janela de atendimento Grade de atendimento Capacidade Transporta…" at bounding box center [446, 192] width 893 height 385
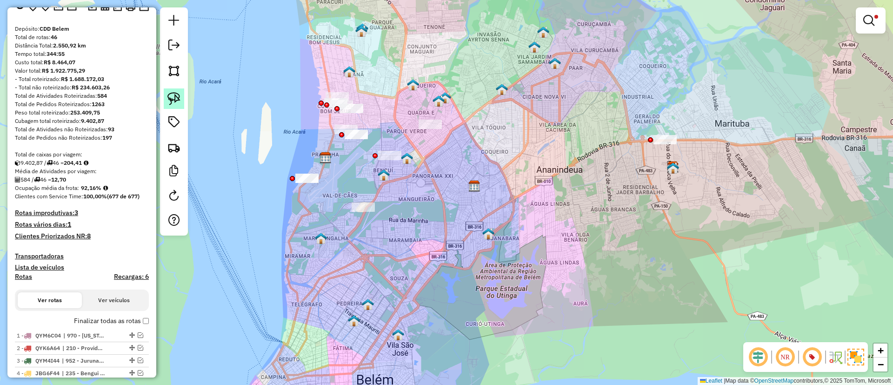
click at [176, 96] on img at bounding box center [174, 98] width 13 height 13
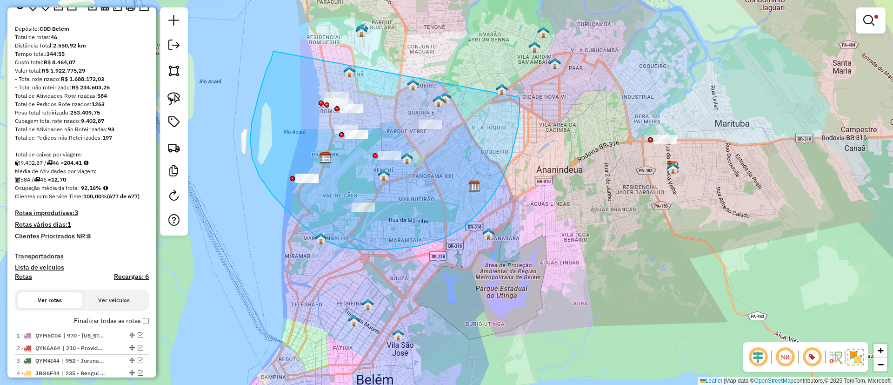
drag, startPoint x: 274, startPoint y: 51, endPoint x: 508, endPoint y: 53, distance: 234.0
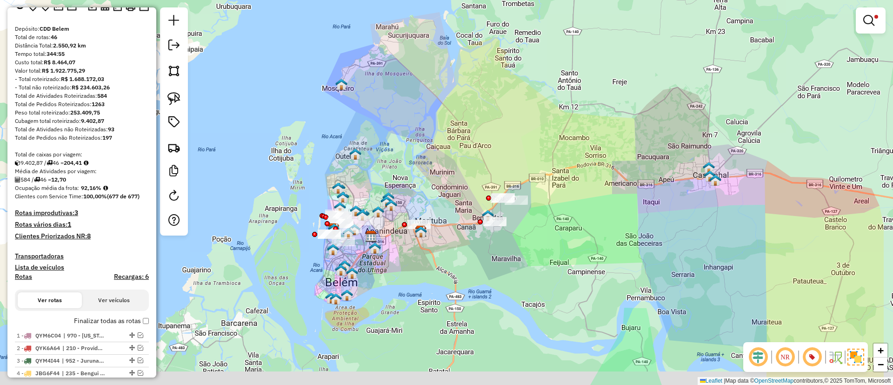
drag, startPoint x: 467, startPoint y: 184, endPoint x: 435, endPoint y: 172, distance: 33.9
click at [435, 172] on div "Limpar filtros Janela de atendimento Grade de atendimento Capacidade Transporta…" at bounding box center [446, 192] width 893 height 385
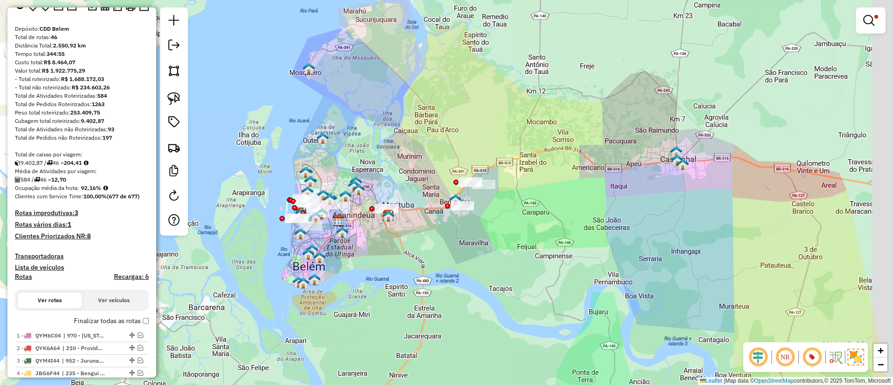
drag, startPoint x: 423, startPoint y: 170, endPoint x: 377, endPoint y: 143, distance: 53.0
click at [377, 143] on div "Limpar filtros Janela de atendimento Grade de atendimento Capacidade Transporta…" at bounding box center [446, 192] width 893 height 385
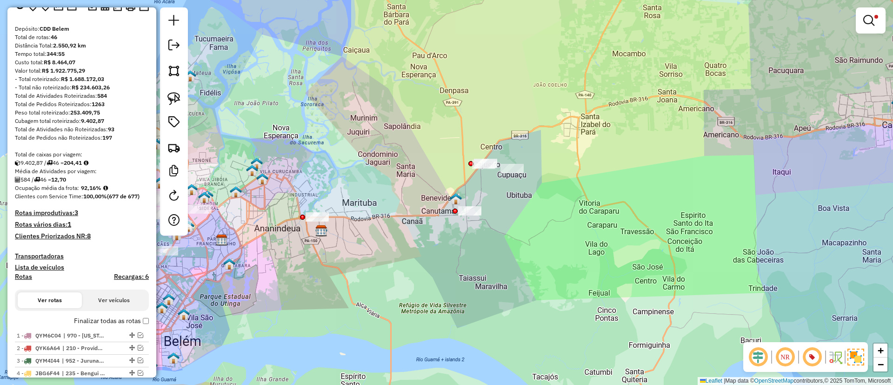
drag, startPoint x: 371, startPoint y: 154, endPoint x: 332, endPoint y: 125, distance: 47.9
click at [332, 125] on div "Limpar filtros Janela de atendimento Grade de atendimento Capacidade Transporta…" at bounding box center [446, 192] width 893 height 385
click at [176, 101] on img at bounding box center [174, 98] width 13 height 13
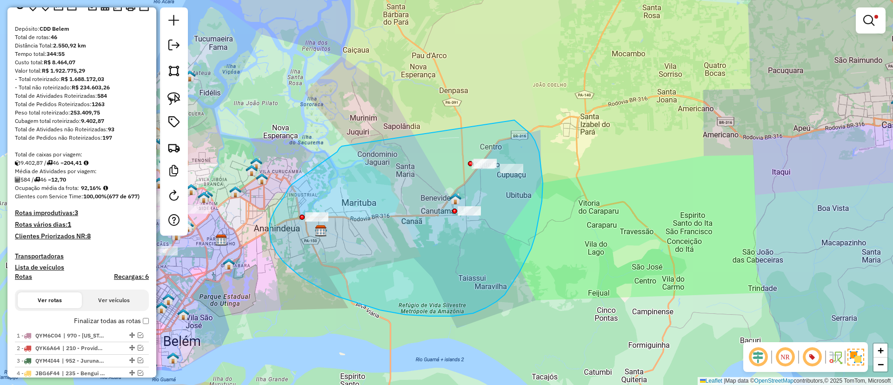
drag, startPoint x: 323, startPoint y: 162, endPoint x: 503, endPoint y: 111, distance: 187.6
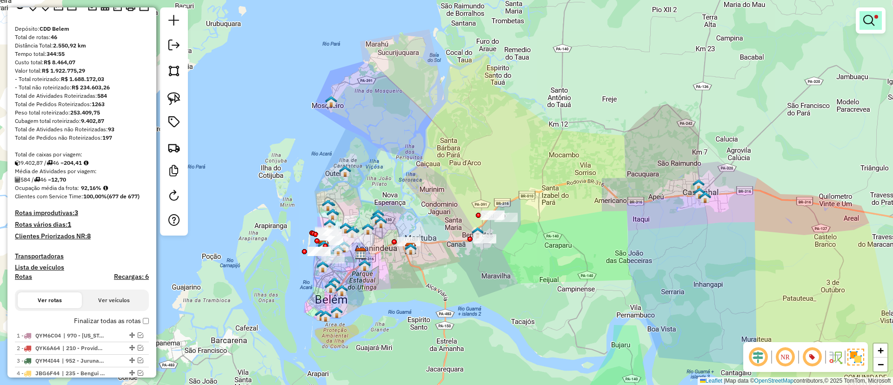
click at [871, 15] on em at bounding box center [869, 20] width 11 height 11
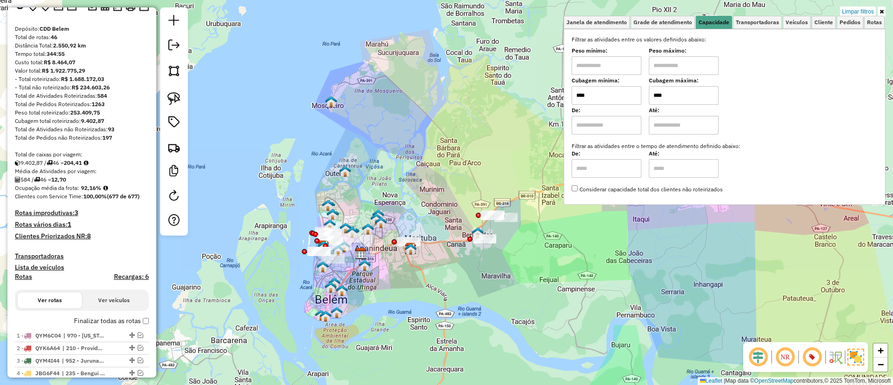
click at [617, 89] on input "****" at bounding box center [607, 95] width 70 height 19
type input "****"
click at [682, 96] on input "****" at bounding box center [684, 95] width 70 height 19
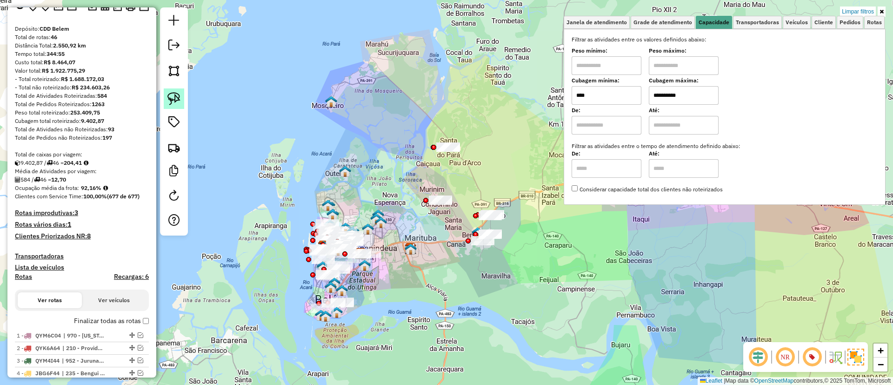
type input "**********"
click at [175, 94] on img at bounding box center [174, 98] width 13 height 13
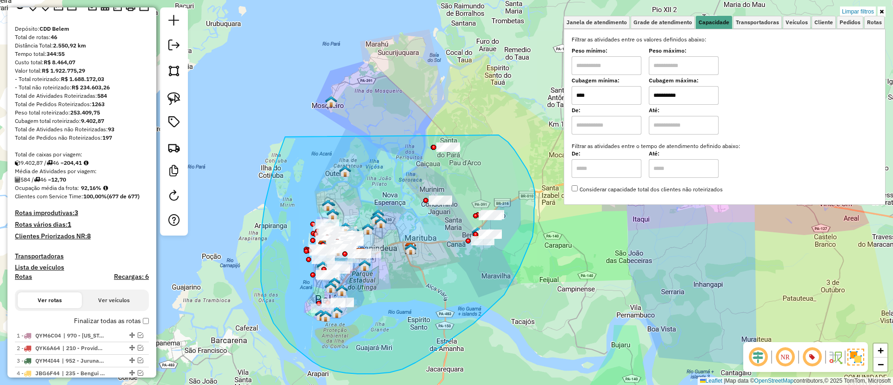
drag, startPoint x: 280, startPoint y: 152, endPoint x: 428, endPoint y: 86, distance: 162.0
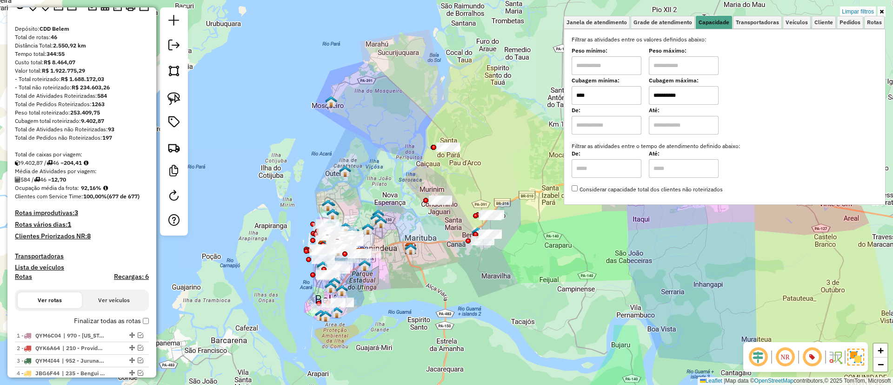
click at [614, 91] on input "****" at bounding box center [607, 95] width 70 height 19
click at [172, 95] on img at bounding box center [174, 98] width 13 height 13
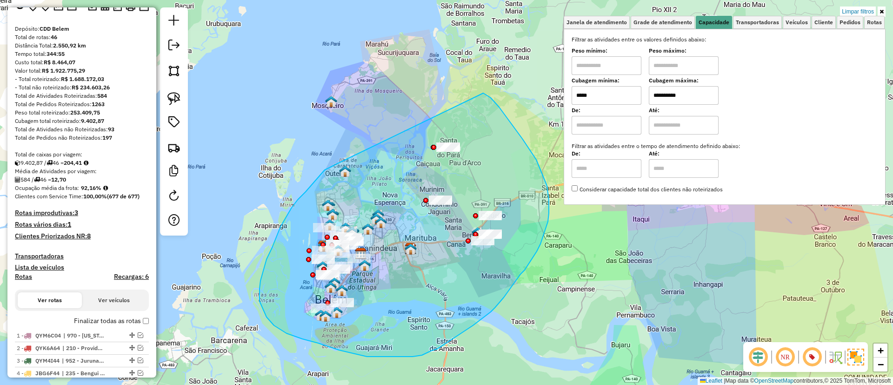
drag, startPoint x: 329, startPoint y: 167, endPoint x: 467, endPoint y: 85, distance: 160.5
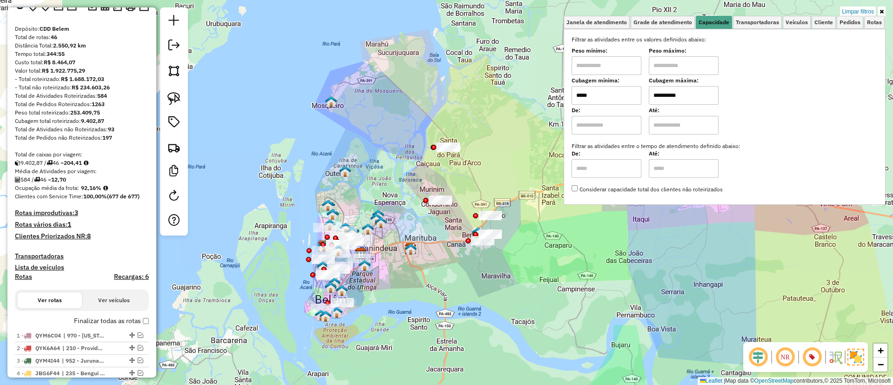
click at [616, 96] on input "*****" at bounding box center [607, 95] width 70 height 19
click at [176, 96] on img at bounding box center [174, 98] width 13 height 13
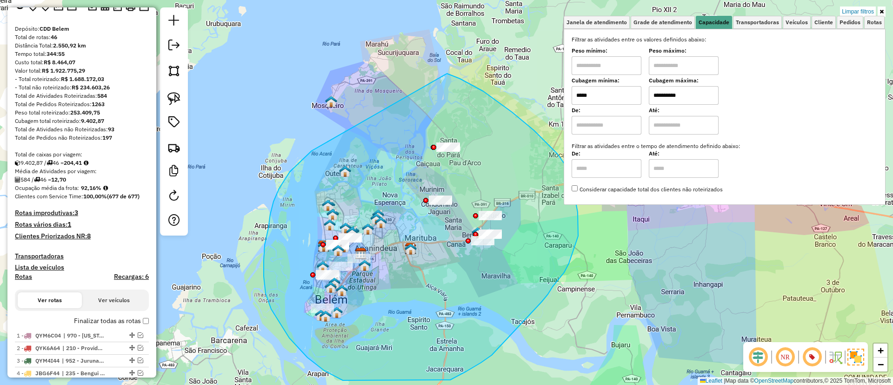
drag, startPoint x: 284, startPoint y: 180, endPoint x: 446, endPoint y: 74, distance: 193.6
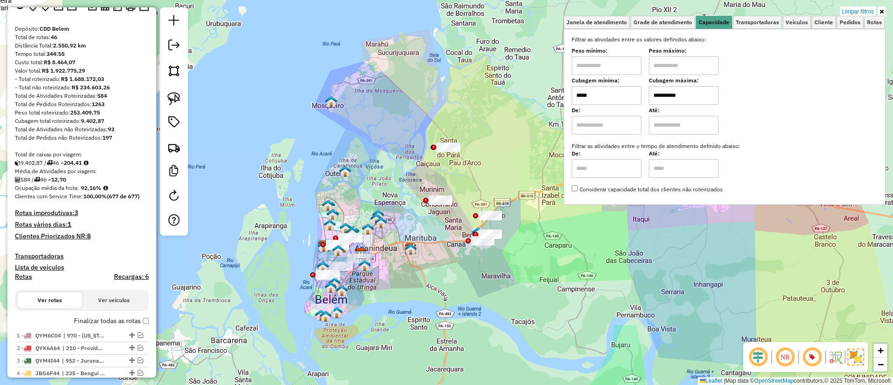
click at [602, 101] on input "*****" at bounding box center [607, 95] width 70 height 19
click at [173, 98] on img at bounding box center [174, 98] width 13 height 13
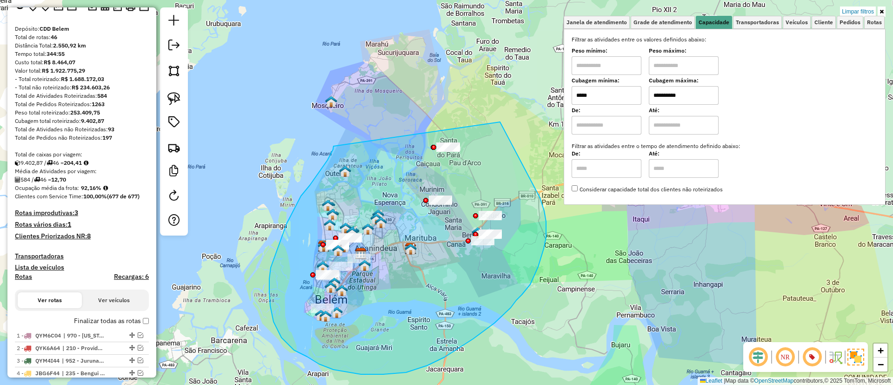
drag, startPoint x: 328, startPoint y: 160, endPoint x: 441, endPoint y: 62, distance: 149.7
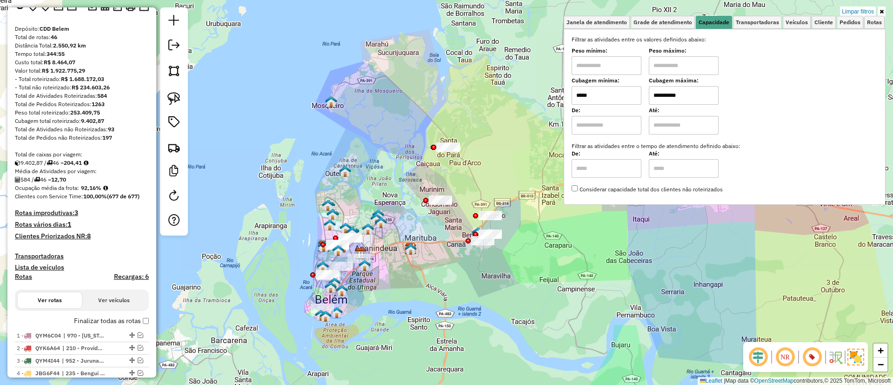
click at [602, 94] on input "*****" at bounding box center [607, 95] width 70 height 19
click at [603, 94] on input "*****" at bounding box center [607, 95] width 70 height 19
type input "*****"
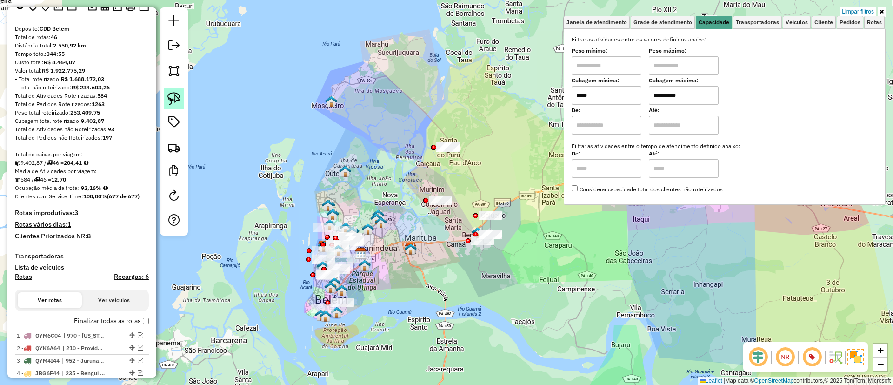
click at [177, 99] on img at bounding box center [174, 98] width 13 height 13
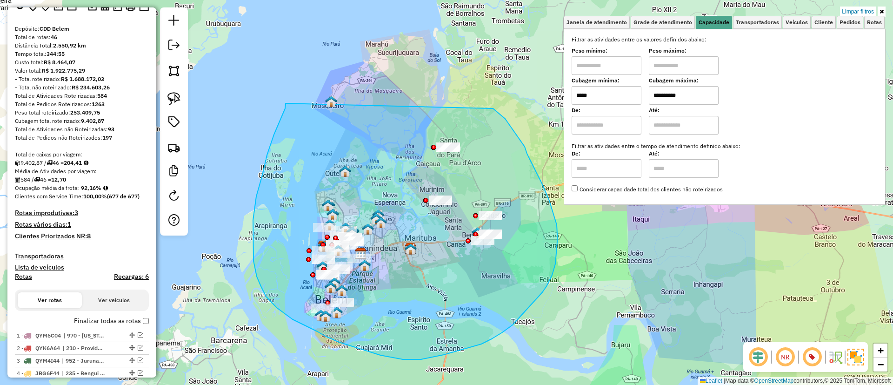
drag, startPoint x: 286, startPoint y: 103, endPoint x: 434, endPoint y: 74, distance: 150.9
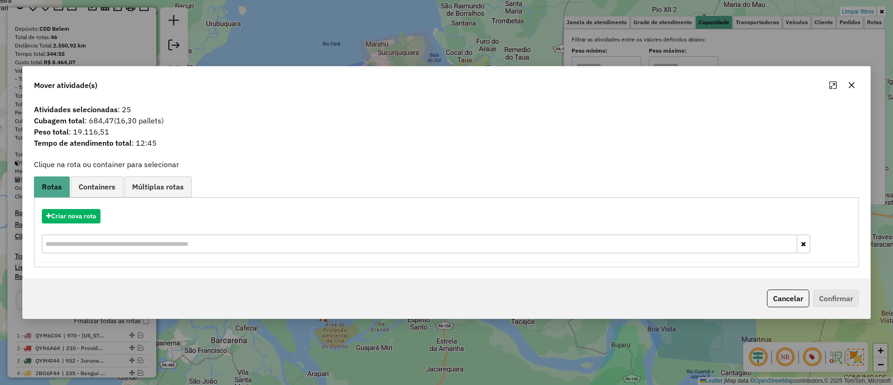
click at [857, 80] on button "button" at bounding box center [852, 85] width 15 height 15
